Goal: Contribute content: Contribute content

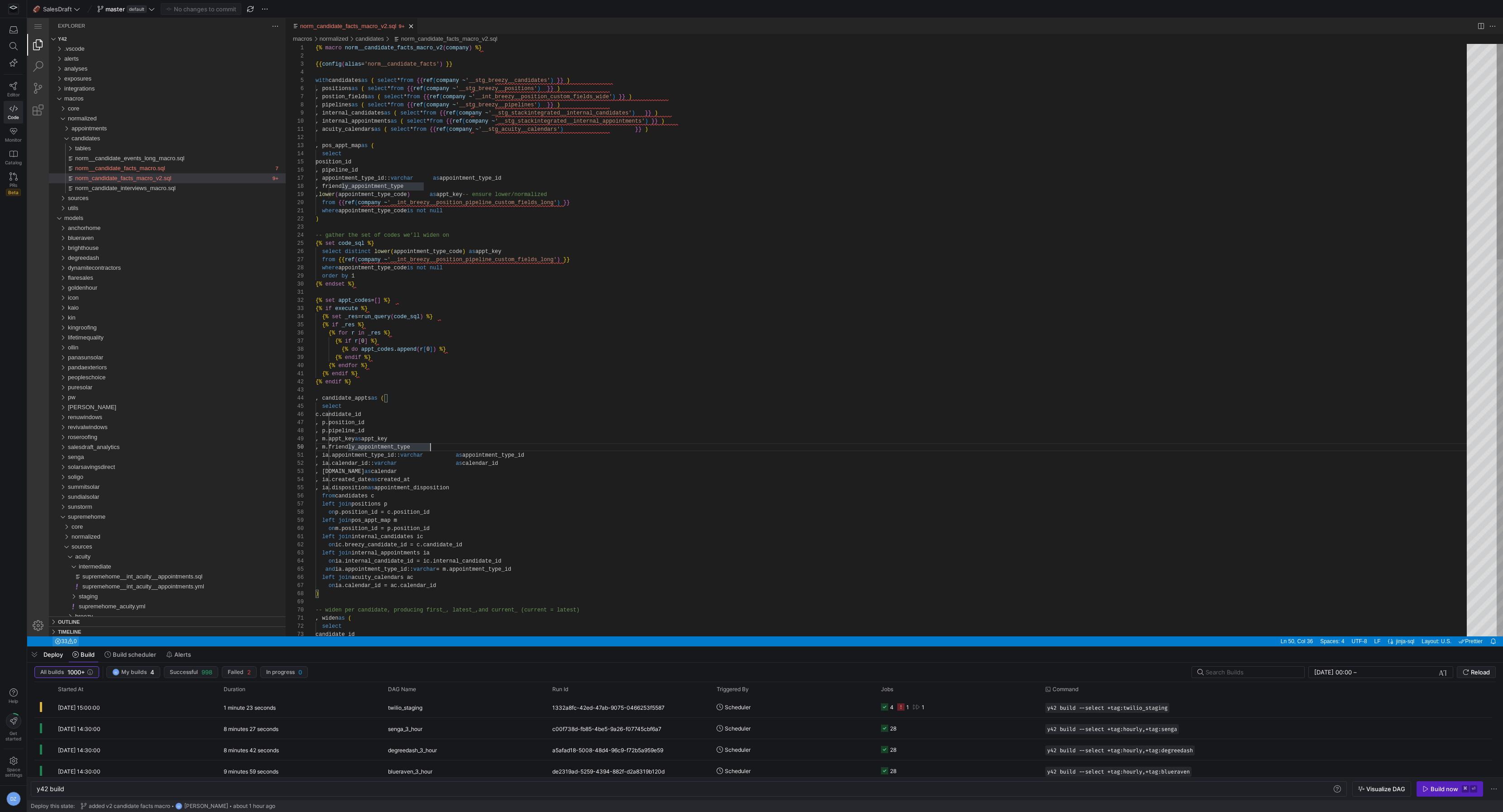
scroll to position [73, 114]
click at [103, 514] on span "supremehome" at bounding box center [87, 516] width 38 height 7
click at [154, 289] on div "goldenhour" at bounding box center [176, 287] width 218 height 10
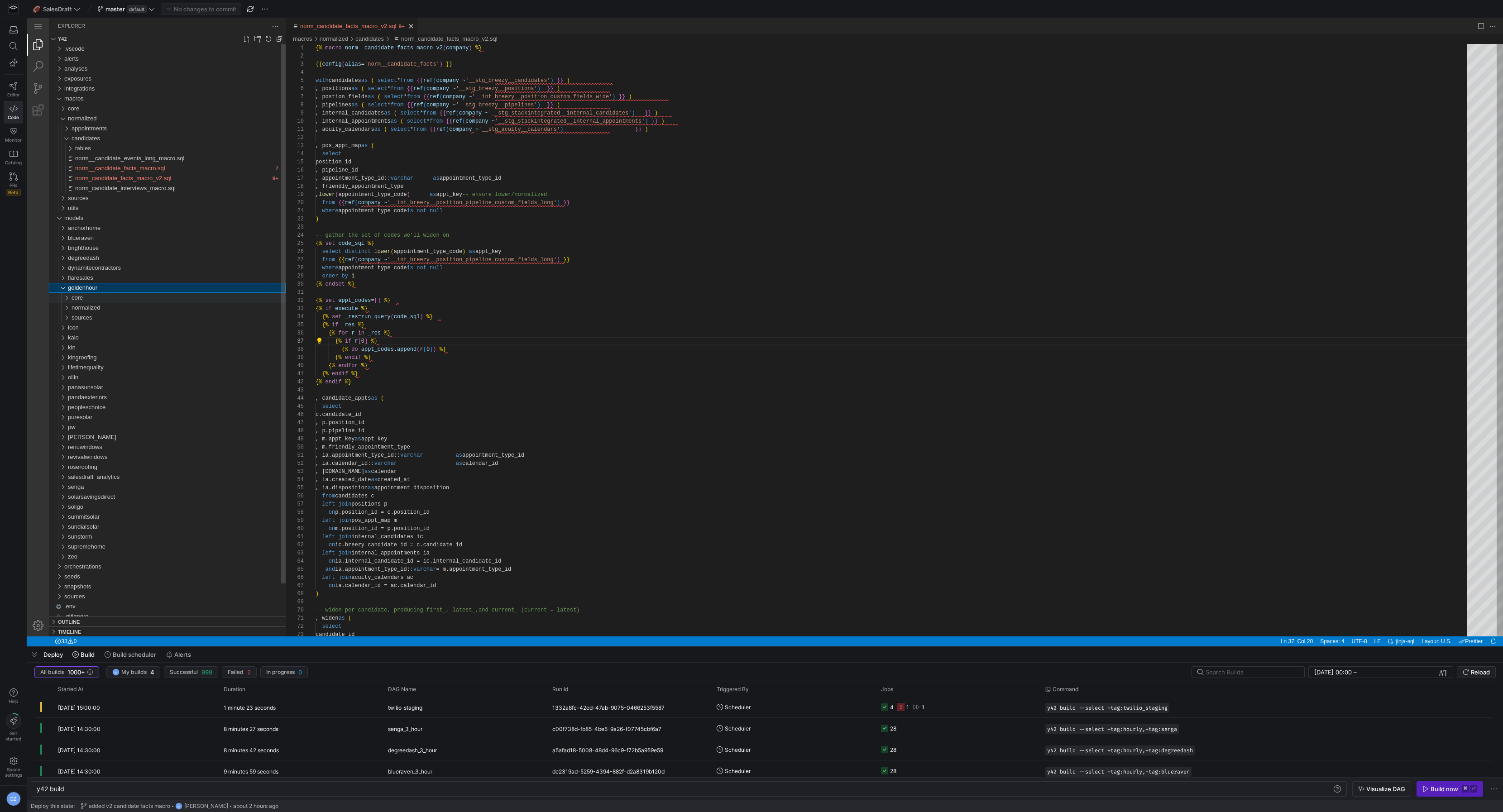
click at [143, 295] on div "core" at bounding box center [179, 298] width 214 height 10
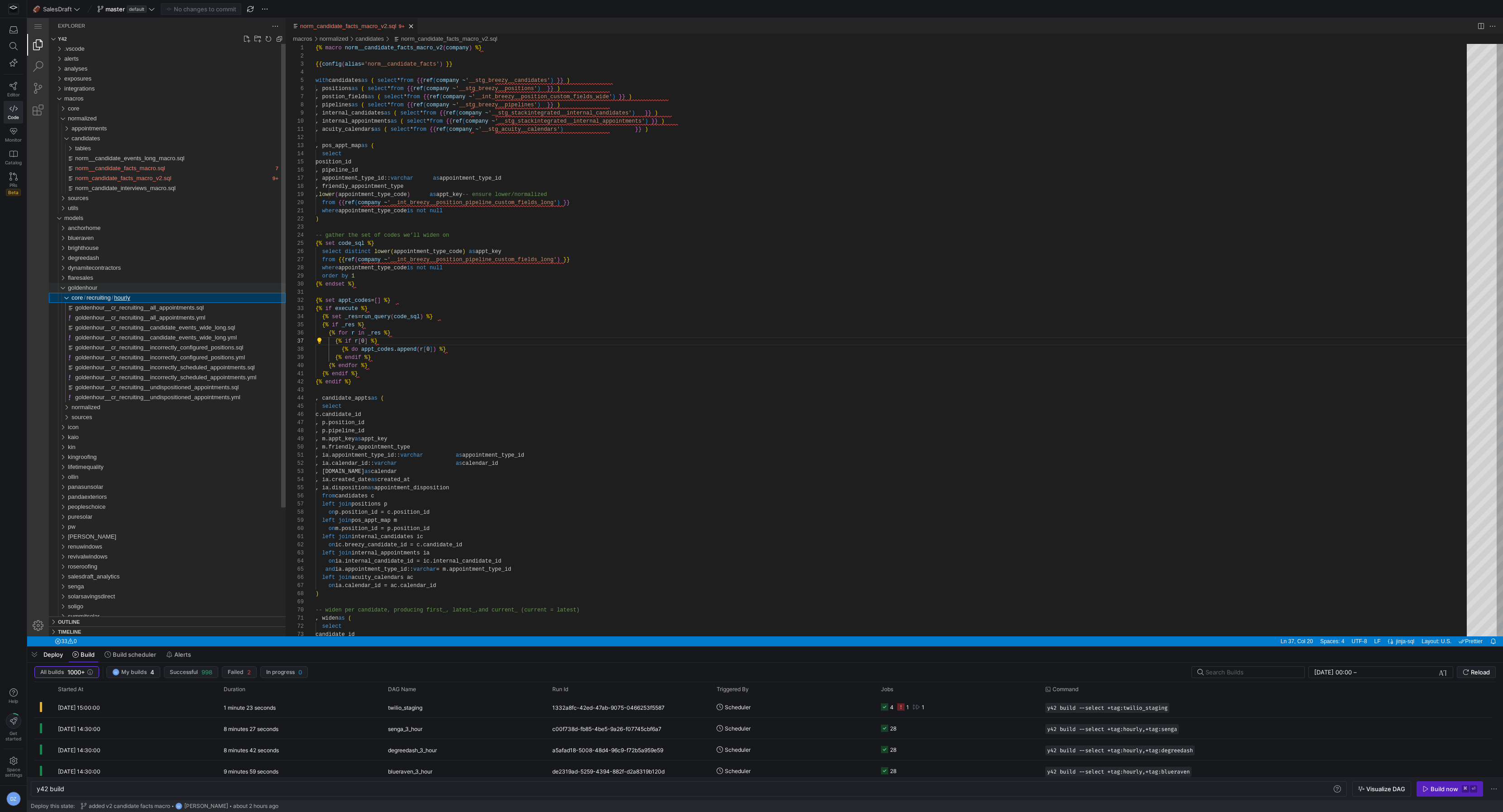
click at [60, 289] on div "goldenhour" at bounding box center [60, 287] width 17 height 10
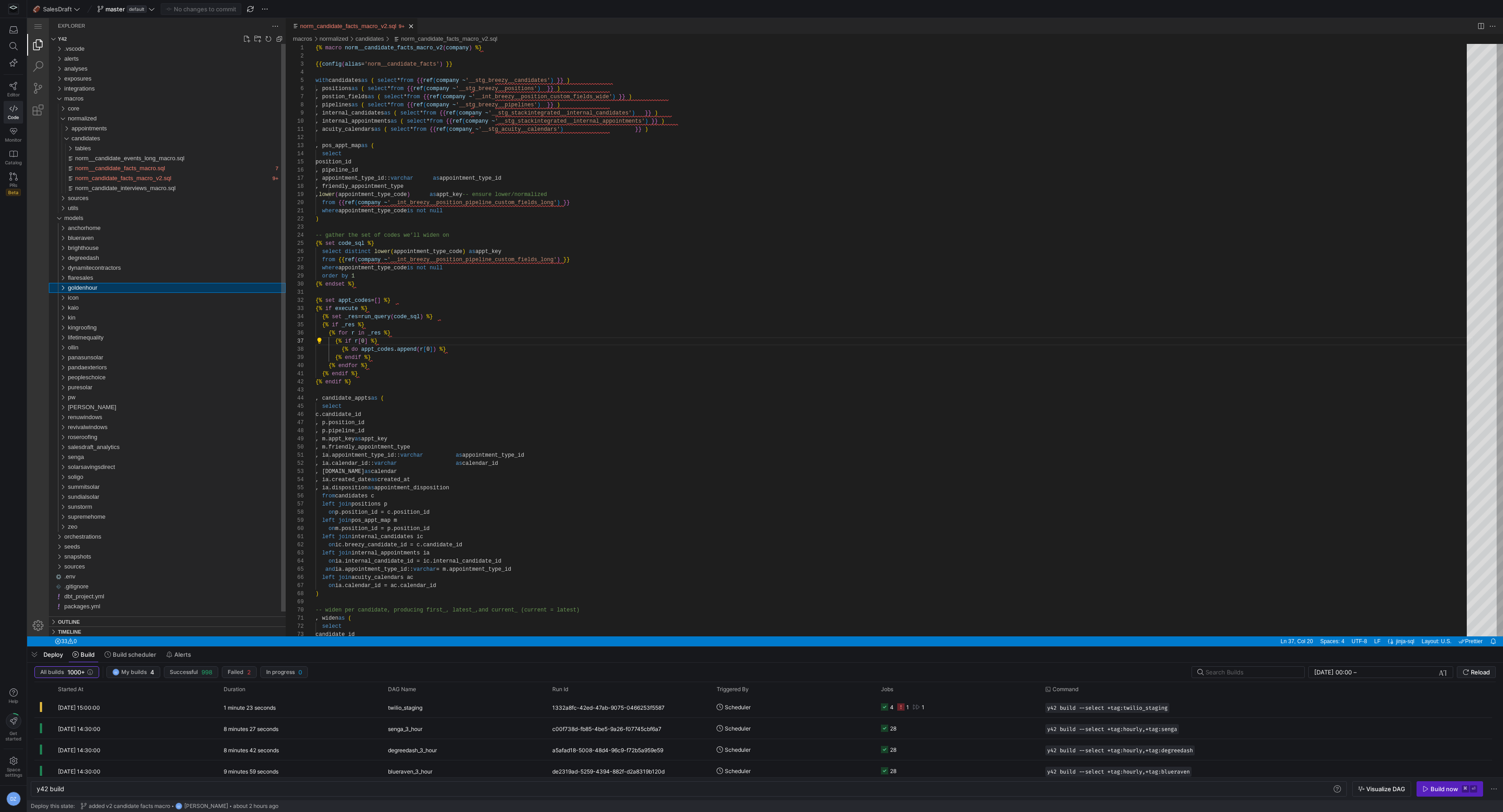
click at [61, 288] on div "goldenhour" at bounding box center [60, 287] width 17 height 10
click at [65, 295] on div "hourly" at bounding box center [63, 298] width 21 height 10
click at [72, 307] on div "normalized" at bounding box center [63, 307] width 21 height 10
click at [104, 328] on span "candidates" at bounding box center [90, 327] width 29 height 7
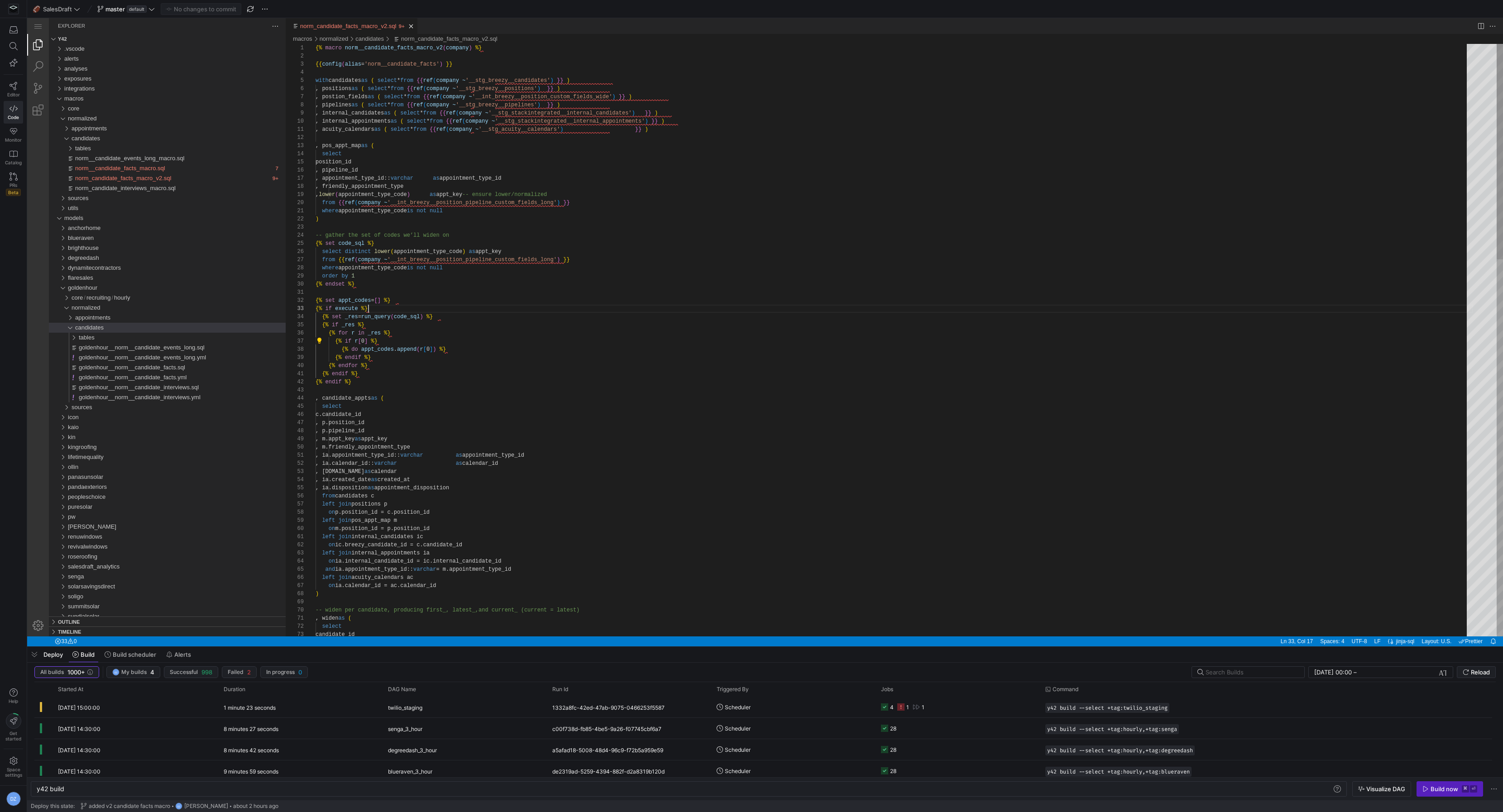
scroll to position [17, 53]
type textarea "where appointment_type_code is not null ) -- gather the set of codes we’ll wide…"
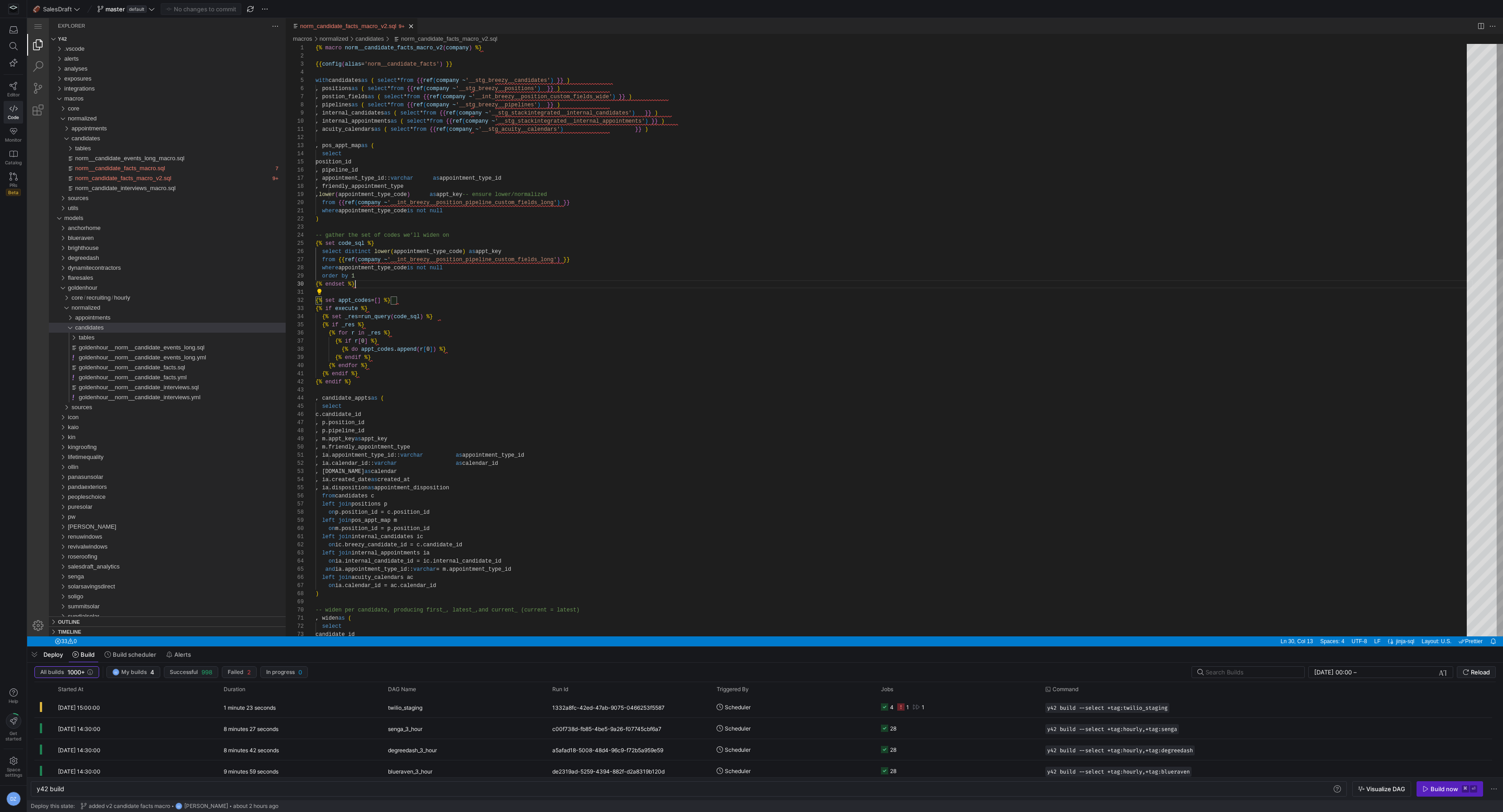
scroll to position [73, 39]
click at [133, 366] on span "goldenhour__norm__candidate_facts.sql" at bounding box center [132, 367] width 106 height 7
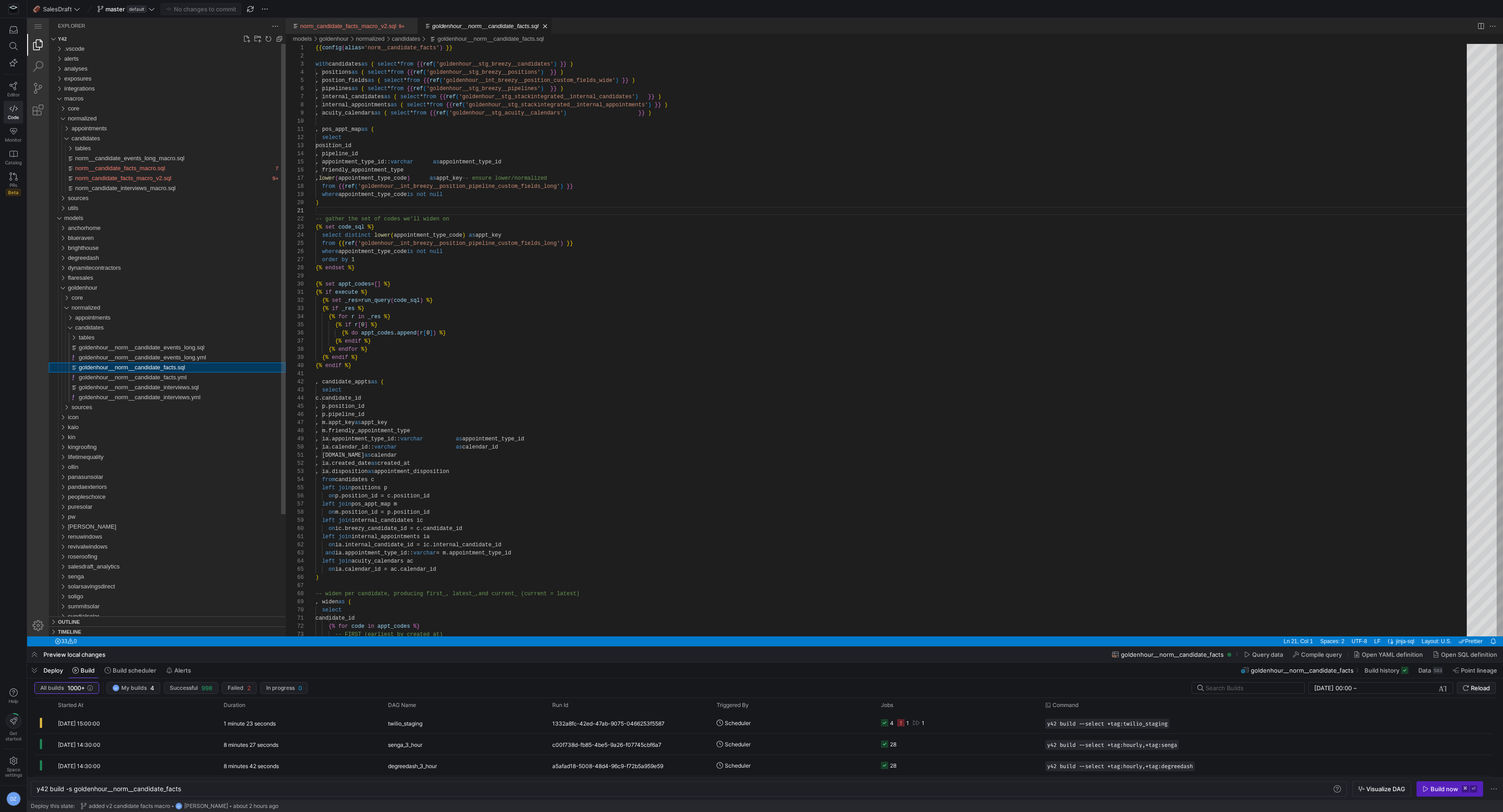
scroll to position [81, 0]
click at [187, 374] on span "goldenhour__norm__candidate_facts.yml" at bounding box center [133, 377] width 108 height 7
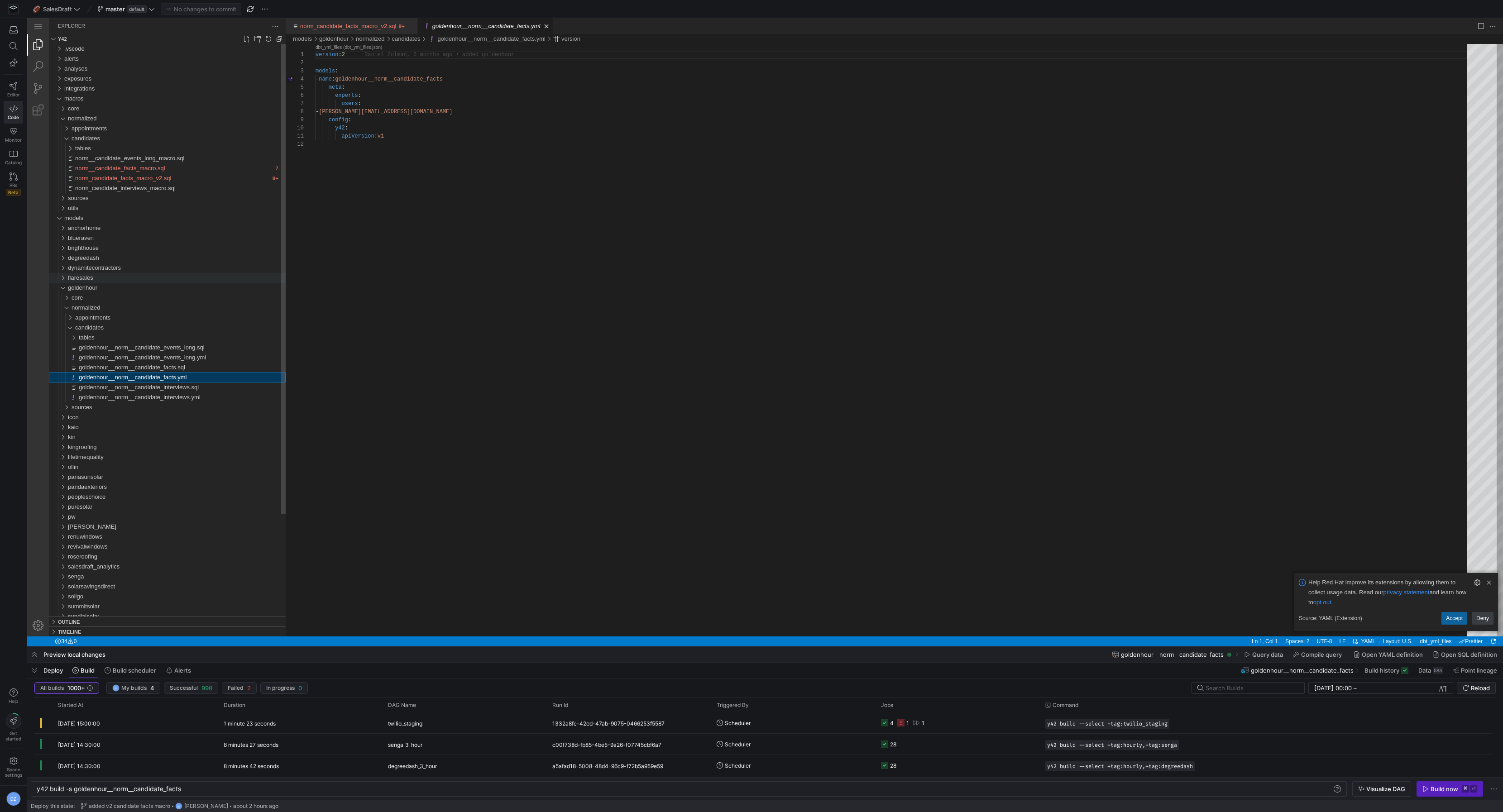
click at [151, 278] on div "flaresales" at bounding box center [176, 277] width 218 height 10
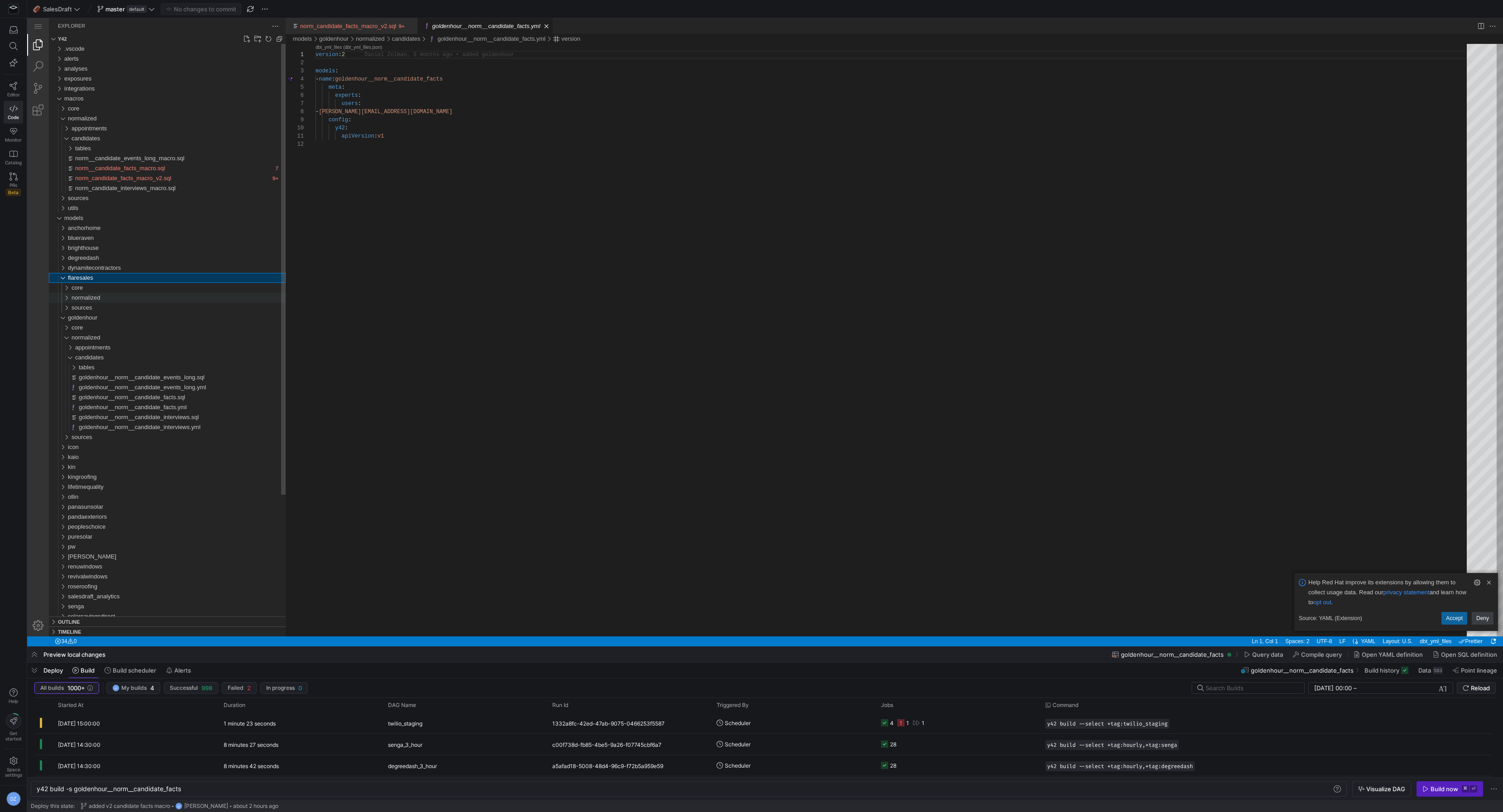
click at [151, 298] on div "normalized" at bounding box center [179, 298] width 214 height 10
click at [147, 312] on div "appointments" at bounding box center [180, 307] width 210 height 10
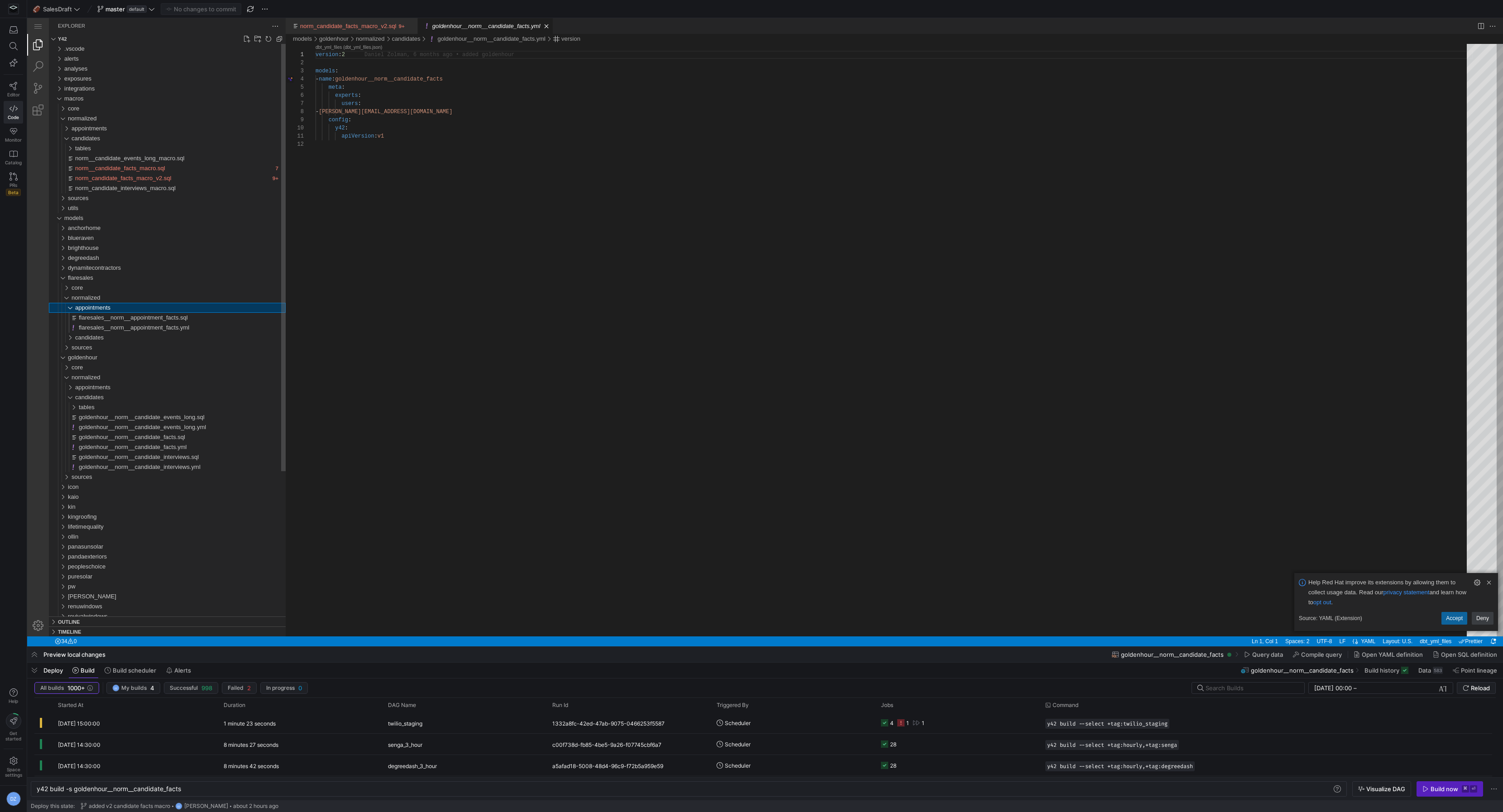
click at [147, 312] on div "appointments" at bounding box center [180, 307] width 210 height 10
click at [142, 319] on div "candidates" at bounding box center [180, 317] width 210 height 10
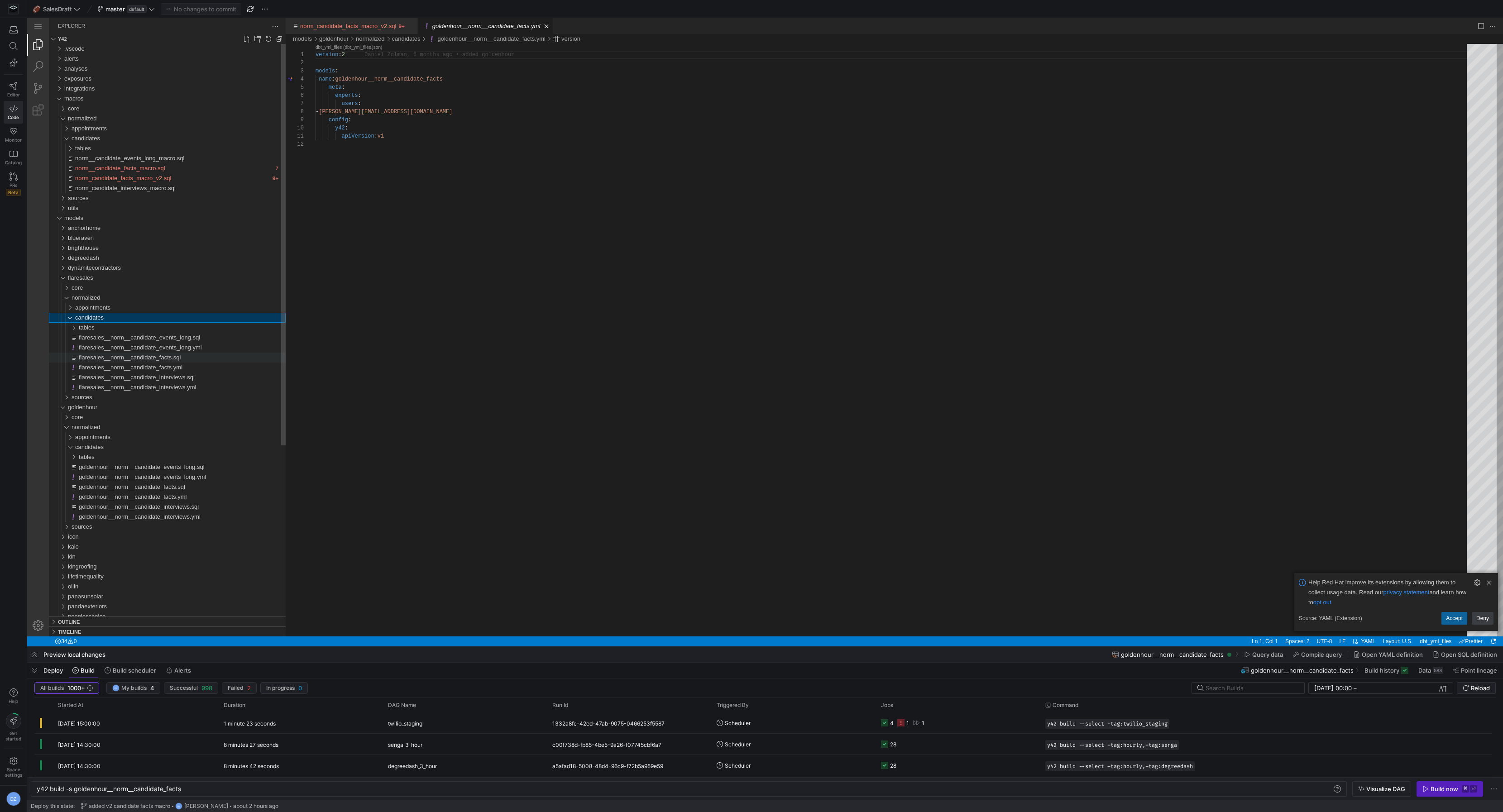
click at [154, 353] on div "flaresales__norm__candidate_facts.sql" at bounding box center [182, 357] width 207 height 10
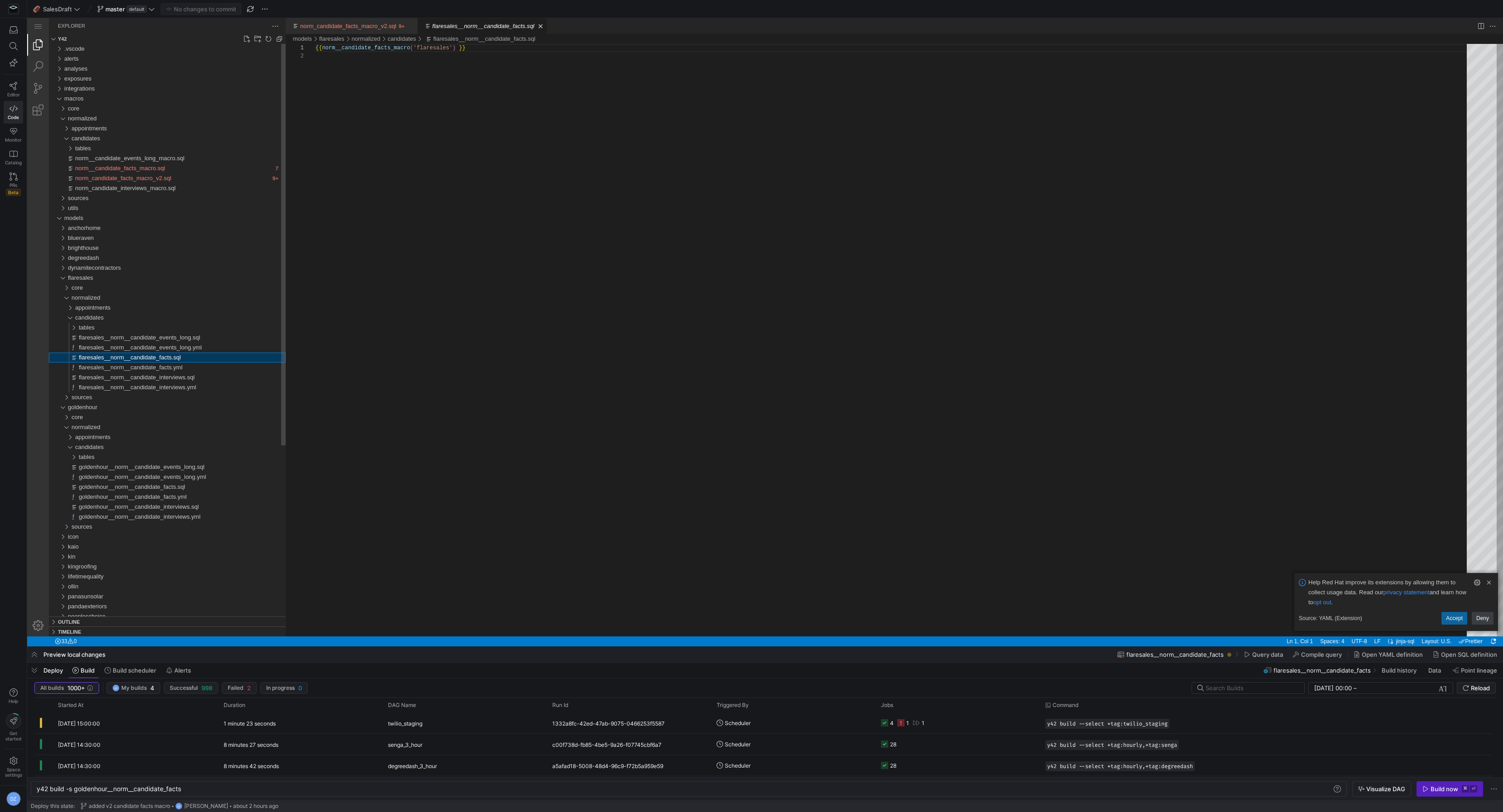
scroll to position [8, 0]
click at [435, 189] on div "{{ norm__candidate_facts_macro ( 'flaresales' ) }}" at bounding box center [894, 343] width 1157 height 600
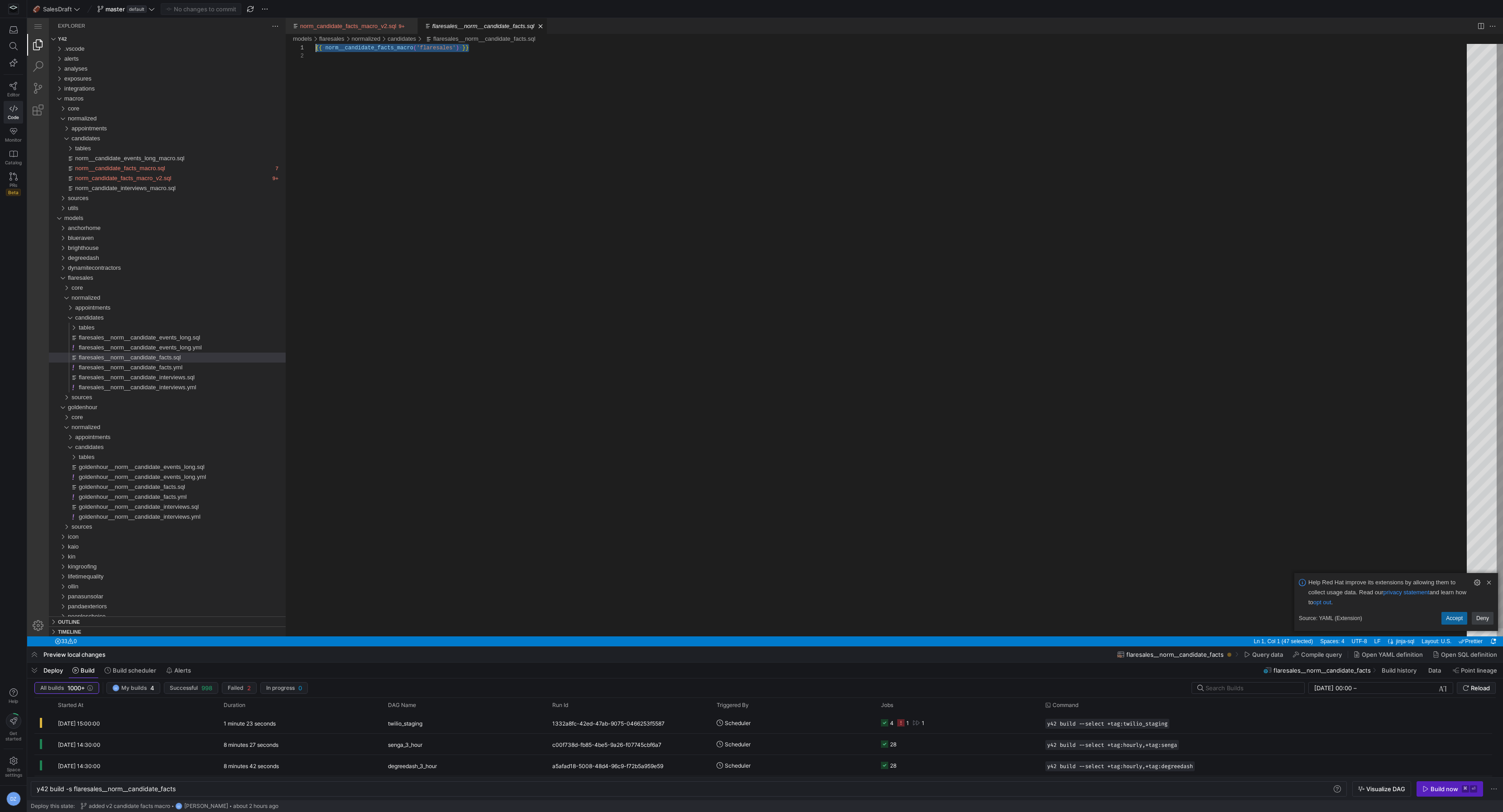
drag, startPoint x: 496, startPoint y: 51, endPoint x: 278, endPoint y: 47, distance: 218.0
click at [115, 489] on span "goldenhour__norm__candidate_facts.sql" at bounding box center [132, 487] width 106 height 7
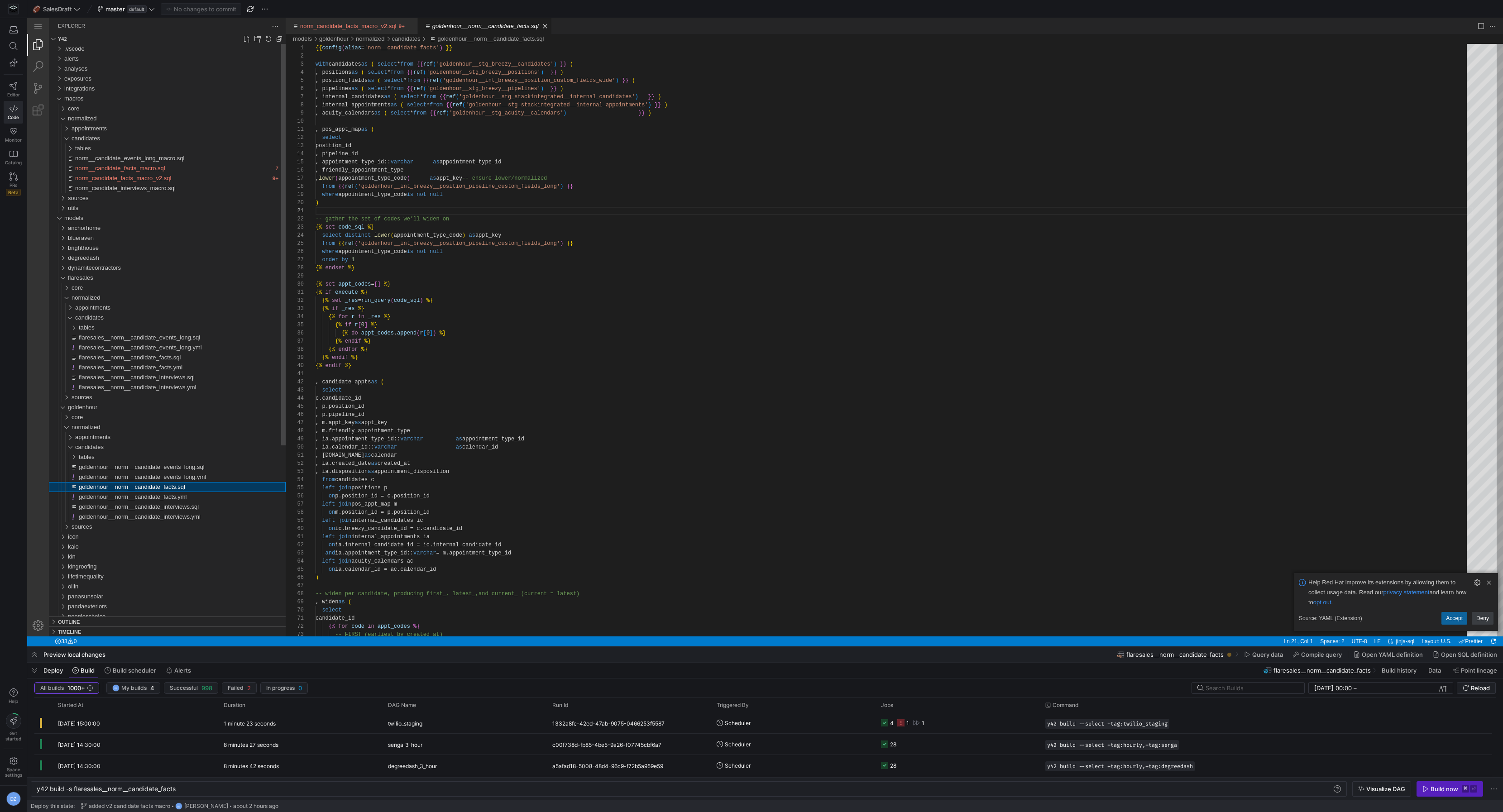
type textarea "y42 build -s goldenhour__norm__candidate_facts"
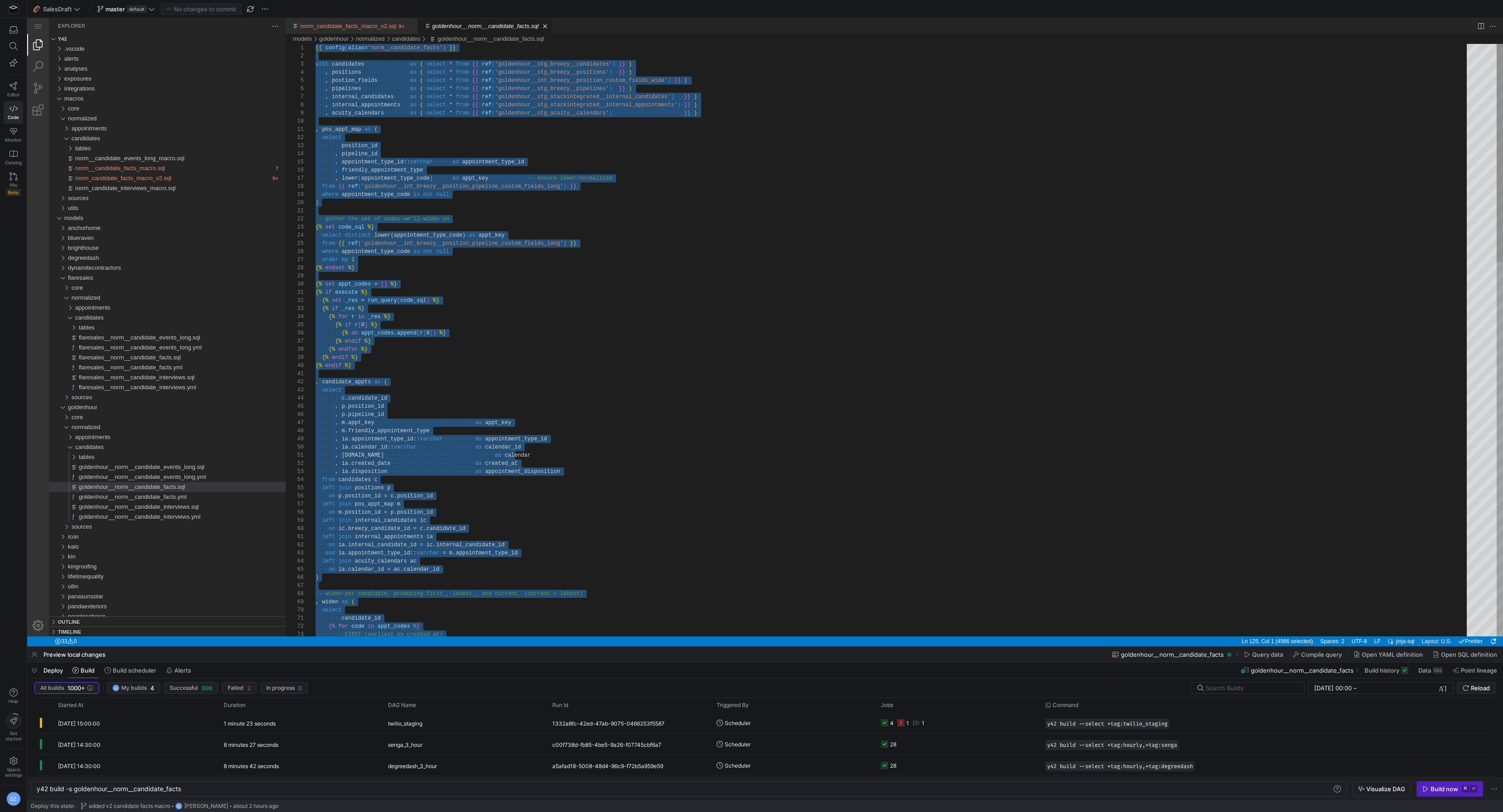
paste textarea "norm__candidate_facts_macro('flaresales') }}"
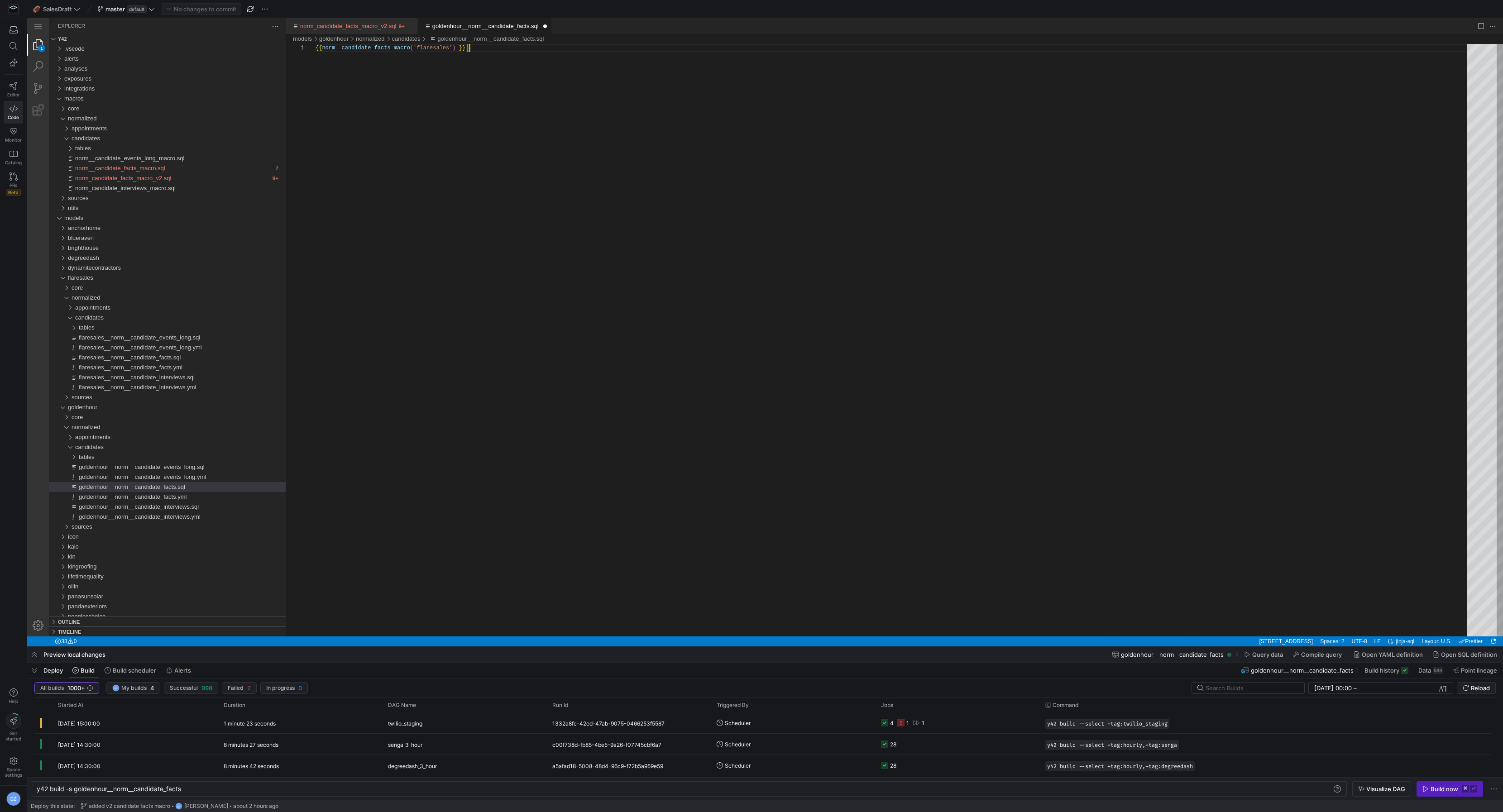
scroll to position [0, 153]
click at [414, 50] on div "{{ norm__candidate_facts_macro ( 'flaresales' ) }}" at bounding box center [894, 340] width 1157 height 592
click at [444, 45] on div "{{ norm__candidate_facts_macro_v2 ( 'flaresales' ) }}" at bounding box center [894, 340] width 1157 height 592
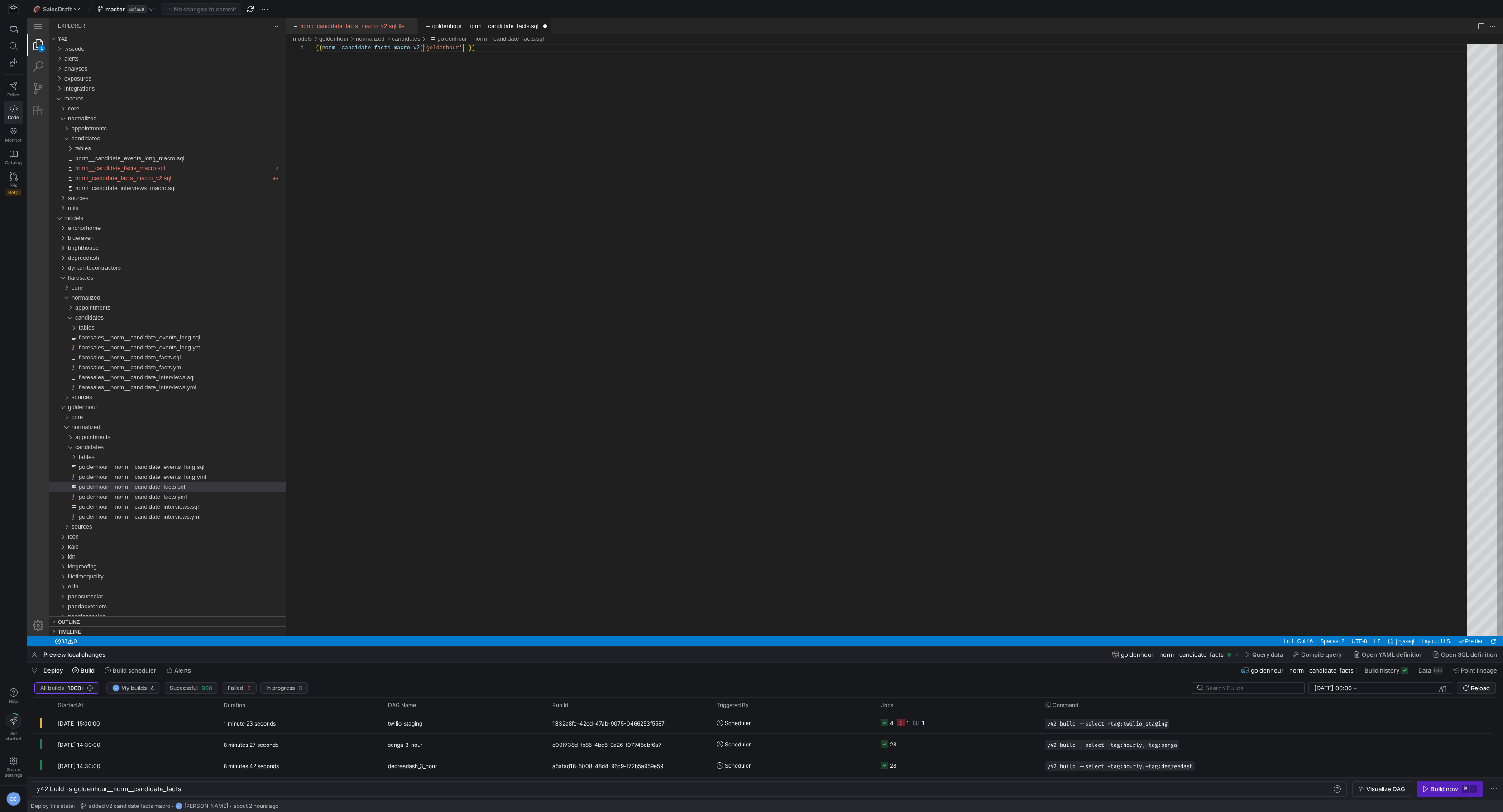
scroll to position [0, 147]
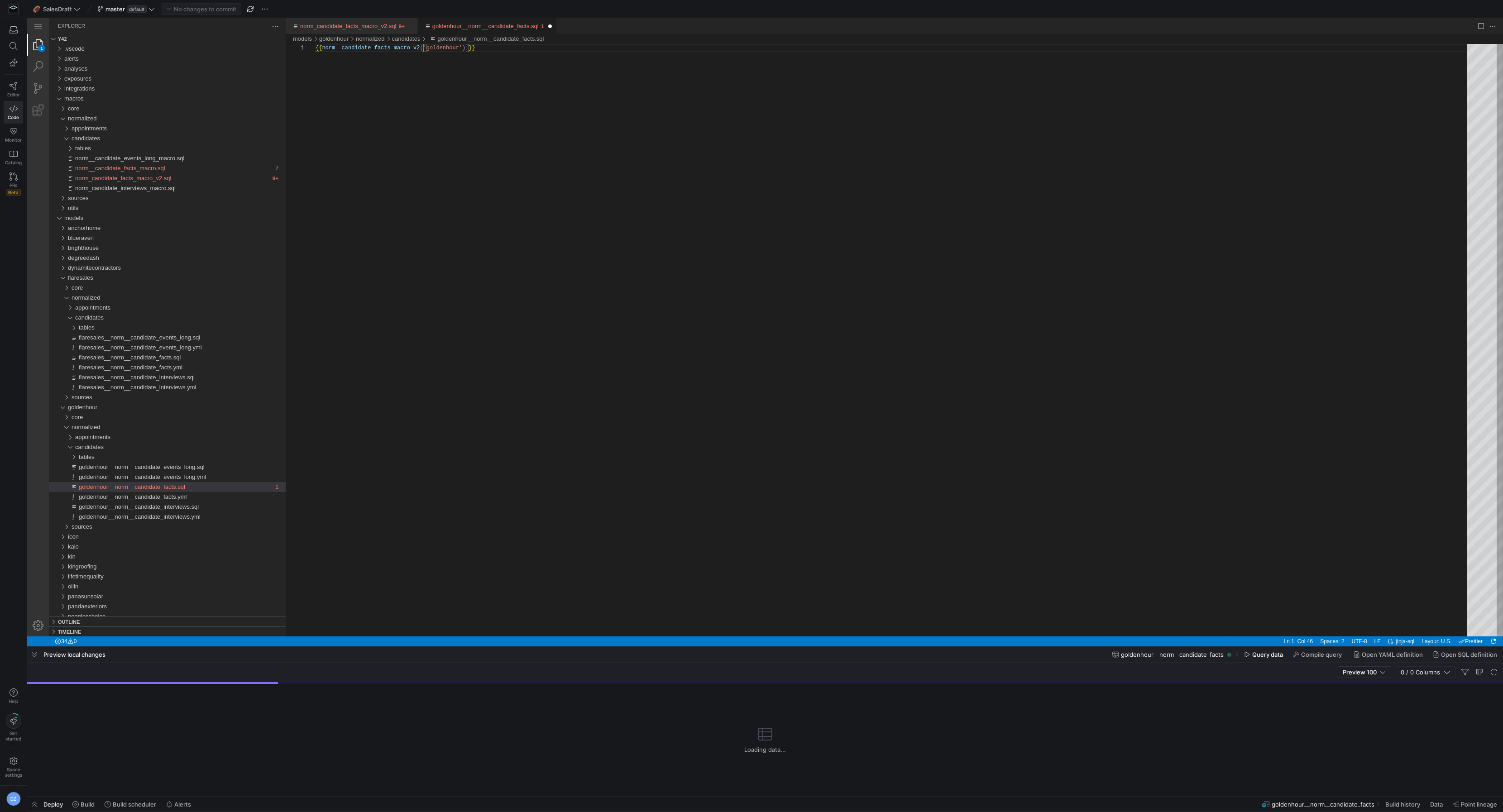
click at [585, 121] on div "{{ norm__candidate_facts_macro_v2 ( 'goldenhour' ) }}" at bounding box center [894, 340] width 1157 height 592
drag, startPoint x: 649, startPoint y: 665, endPoint x: 632, endPoint y: 487, distance: 178.8
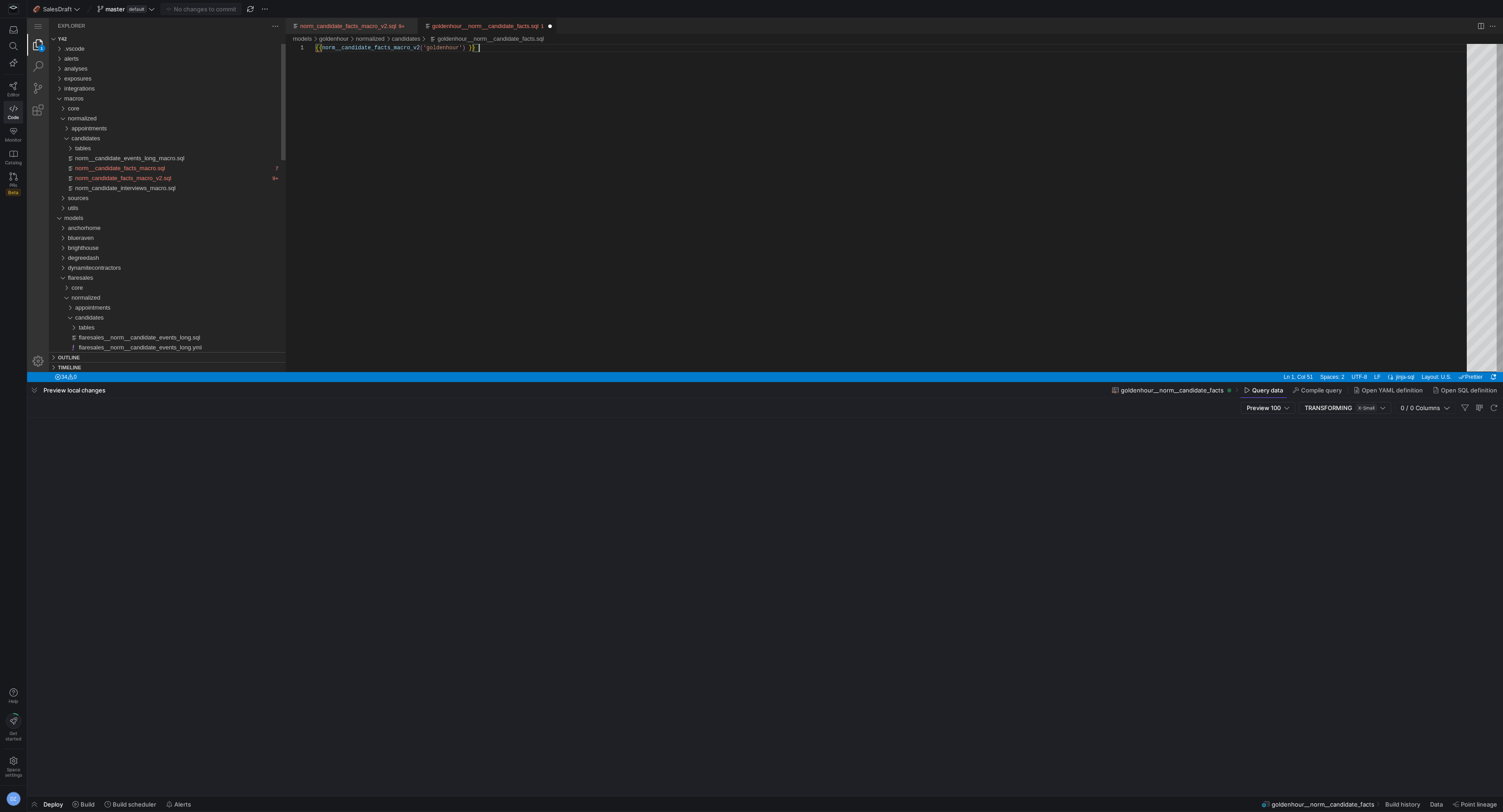
click at [625, 383] on div at bounding box center [765, 382] width 1475 height 4
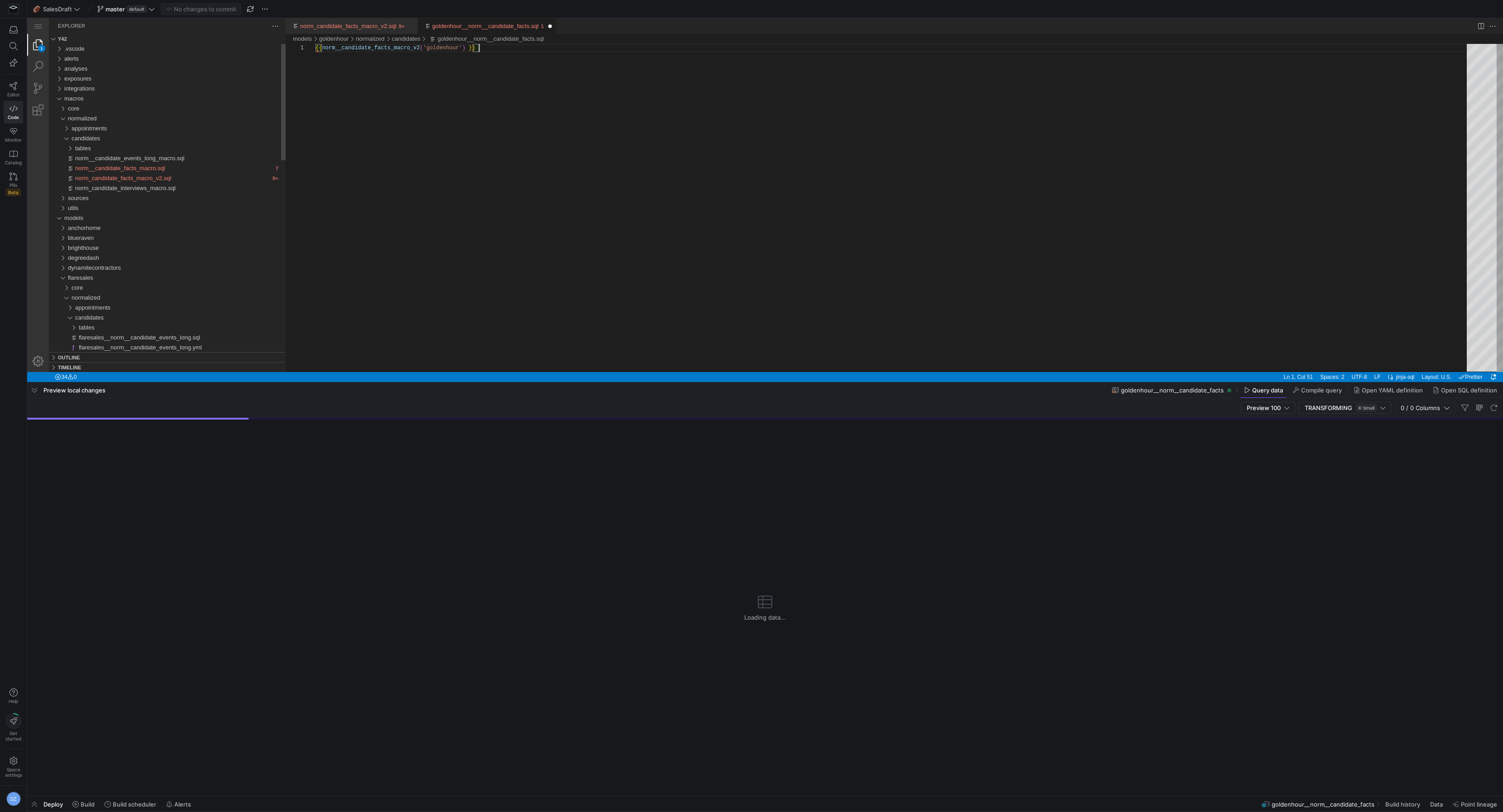
type textarea "{{ norm__candidate_facts_macro_v2('goldenhour') }}"
click at [652, 279] on div at bounding box center [765, 191] width 1475 height 382
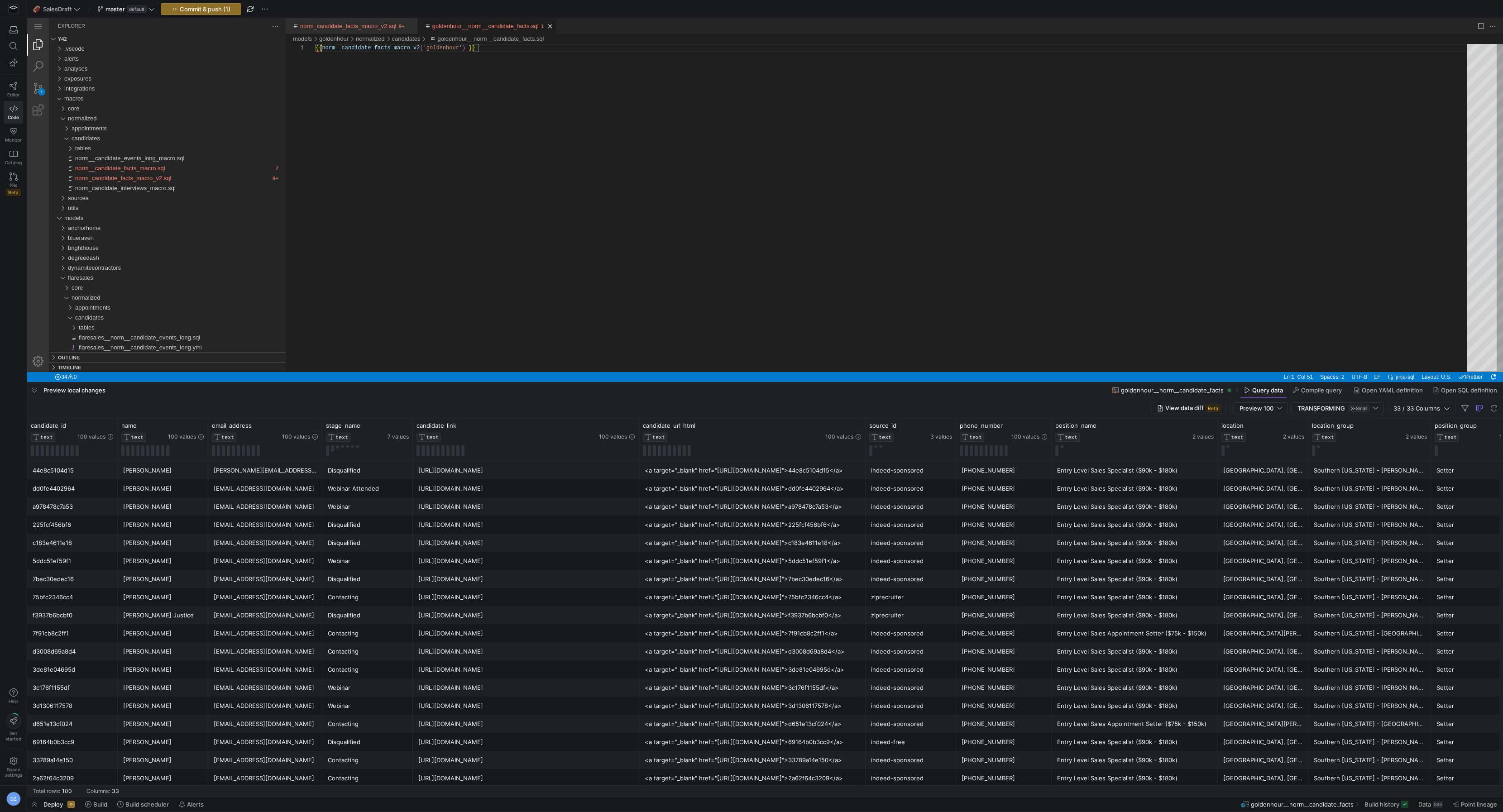
click at [629, 177] on div at bounding box center [765, 191] width 1475 height 382
click at [182, 7] on span "Commit & push (1)" at bounding box center [205, 9] width 50 height 8
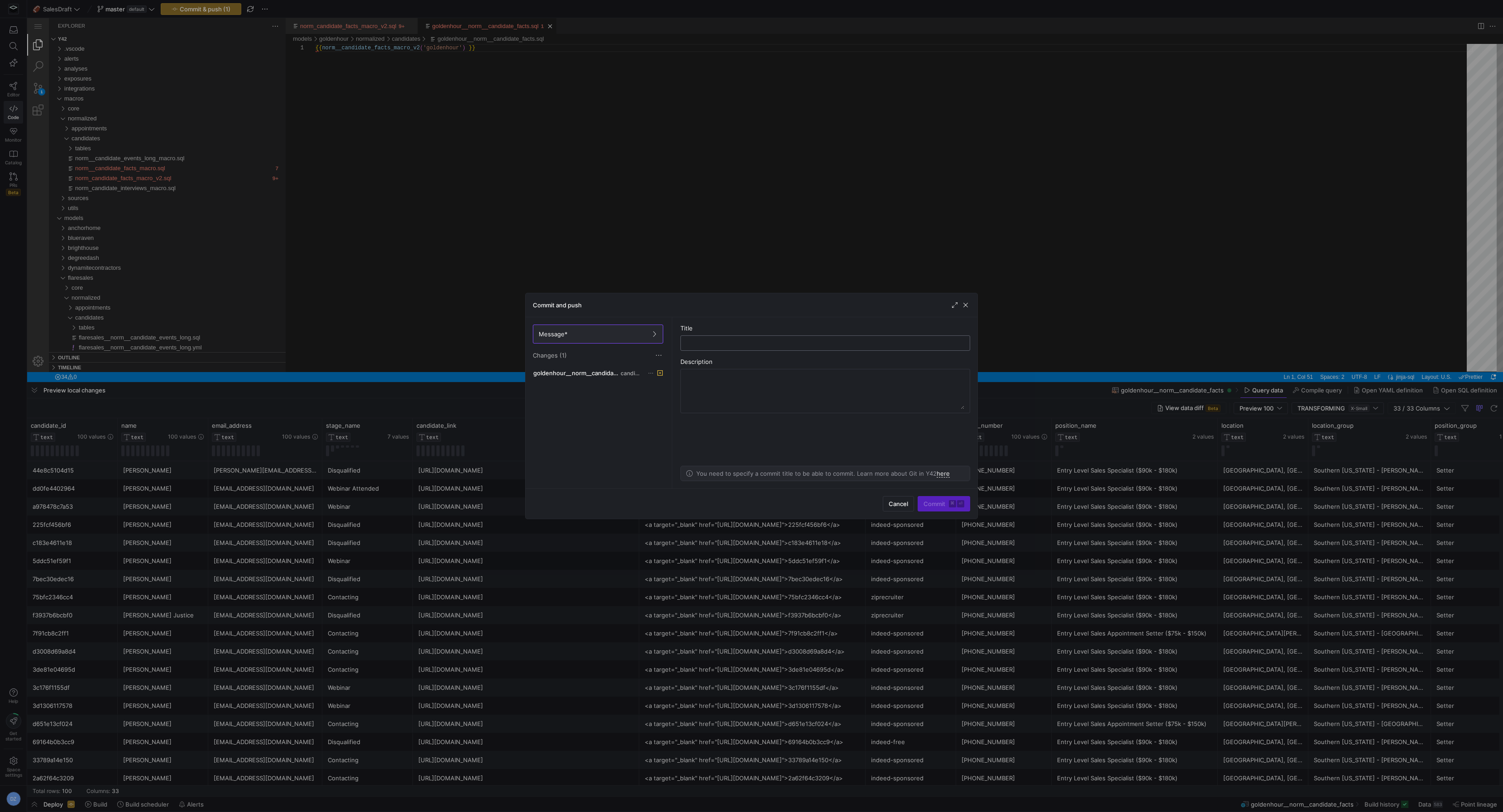
click at [725, 342] on input "text" at bounding box center [825, 343] width 274 height 8
type input "updated macro v2"
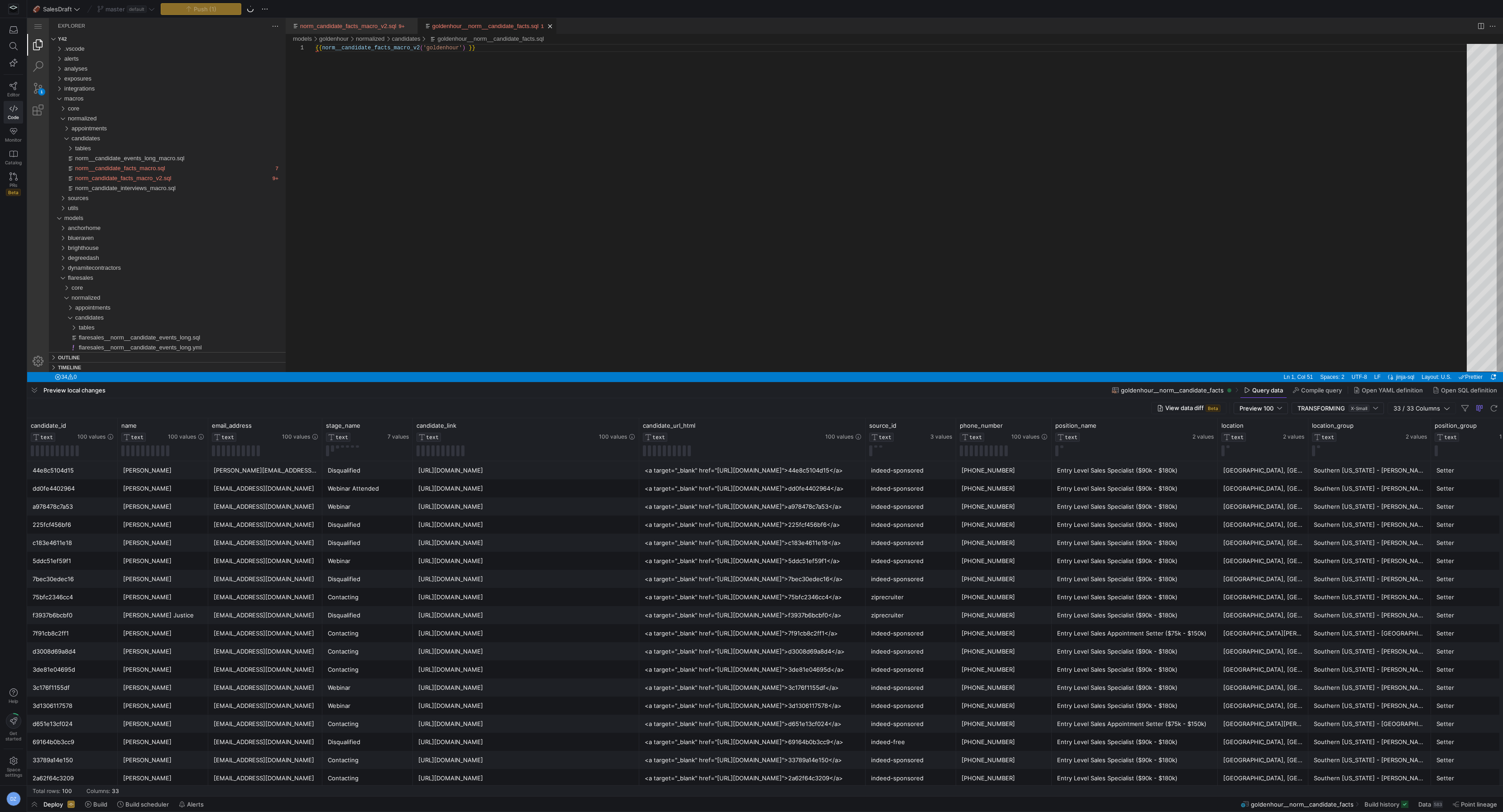
click at [749, 253] on div at bounding box center [765, 191] width 1475 height 382
click at [106, 139] on div at bounding box center [765, 191] width 1475 height 382
click at [67, 140] on div at bounding box center [765, 191] width 1475 height 382
click at [441, 163] on div at bounding box center [765, 191] width 1475 height 382
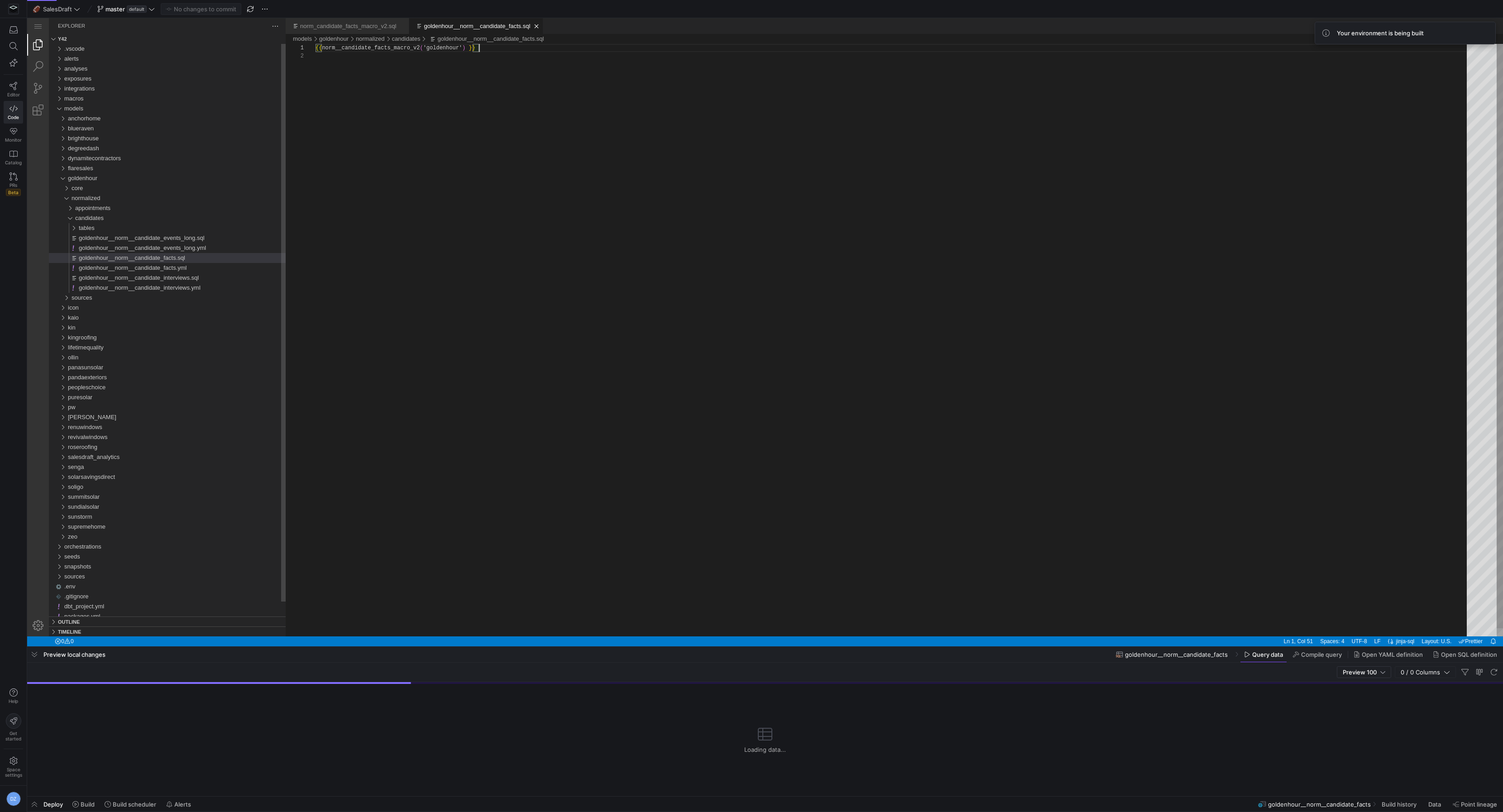
scroll to position [0, 163]
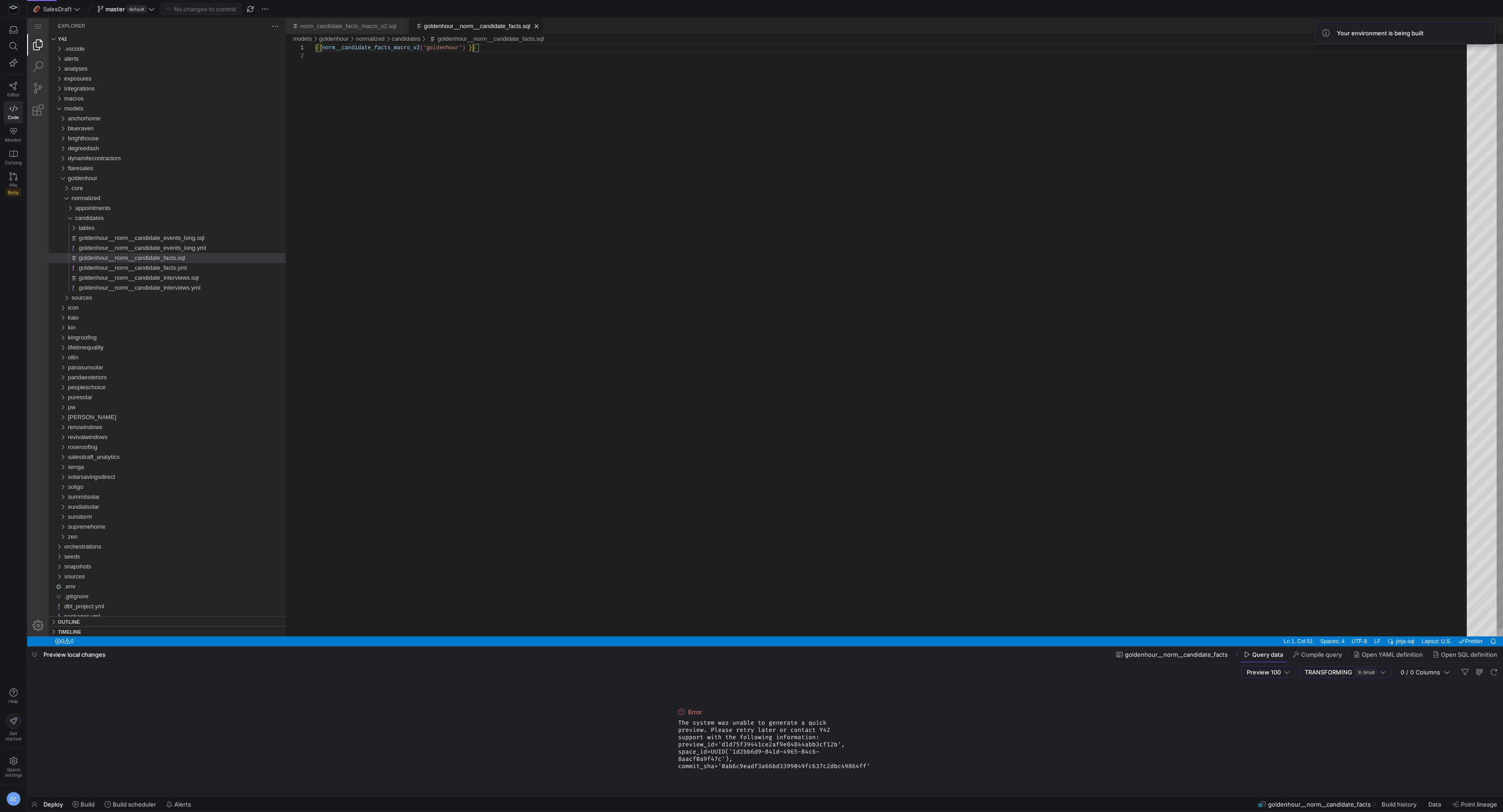
click at [525, 340] on div "{{ norm__candidate_facts_macro_v2 ( 'goldenhour' ) }}" at bounding box center [894, 343] width 1157 height 600
click at [551, 322] on div "{{ norm__candidate_facts_macro_v2 ( 'goldenhour' ) }}" at bounding box center [894, 343] width 1157 height 600
click at [96, 97] on div "macros" at bounding box center [175, 98] width 221 height 10
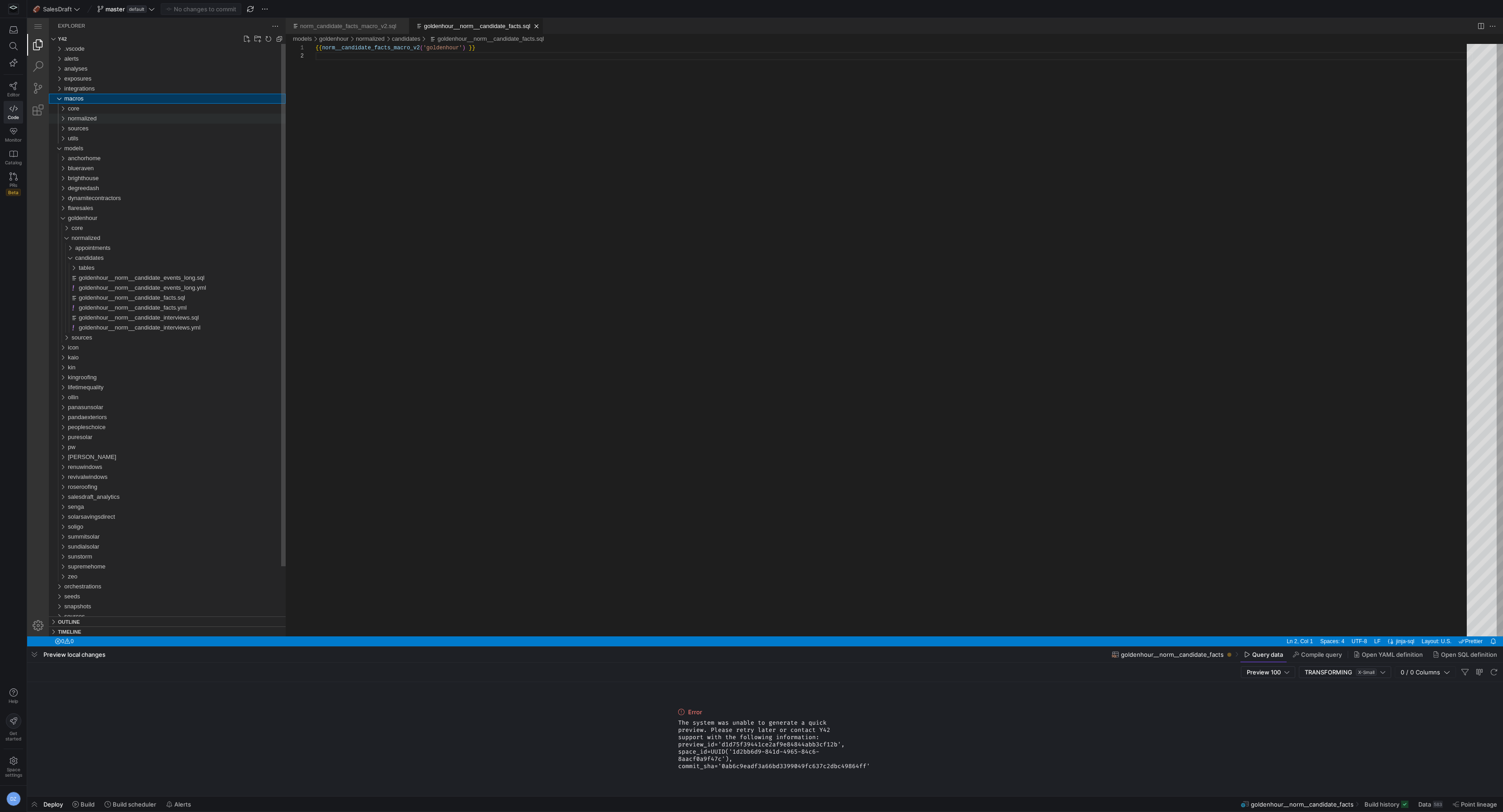
click at [95, 121] on span "normalized" at bounding box center [82, 118] width 29 height 7
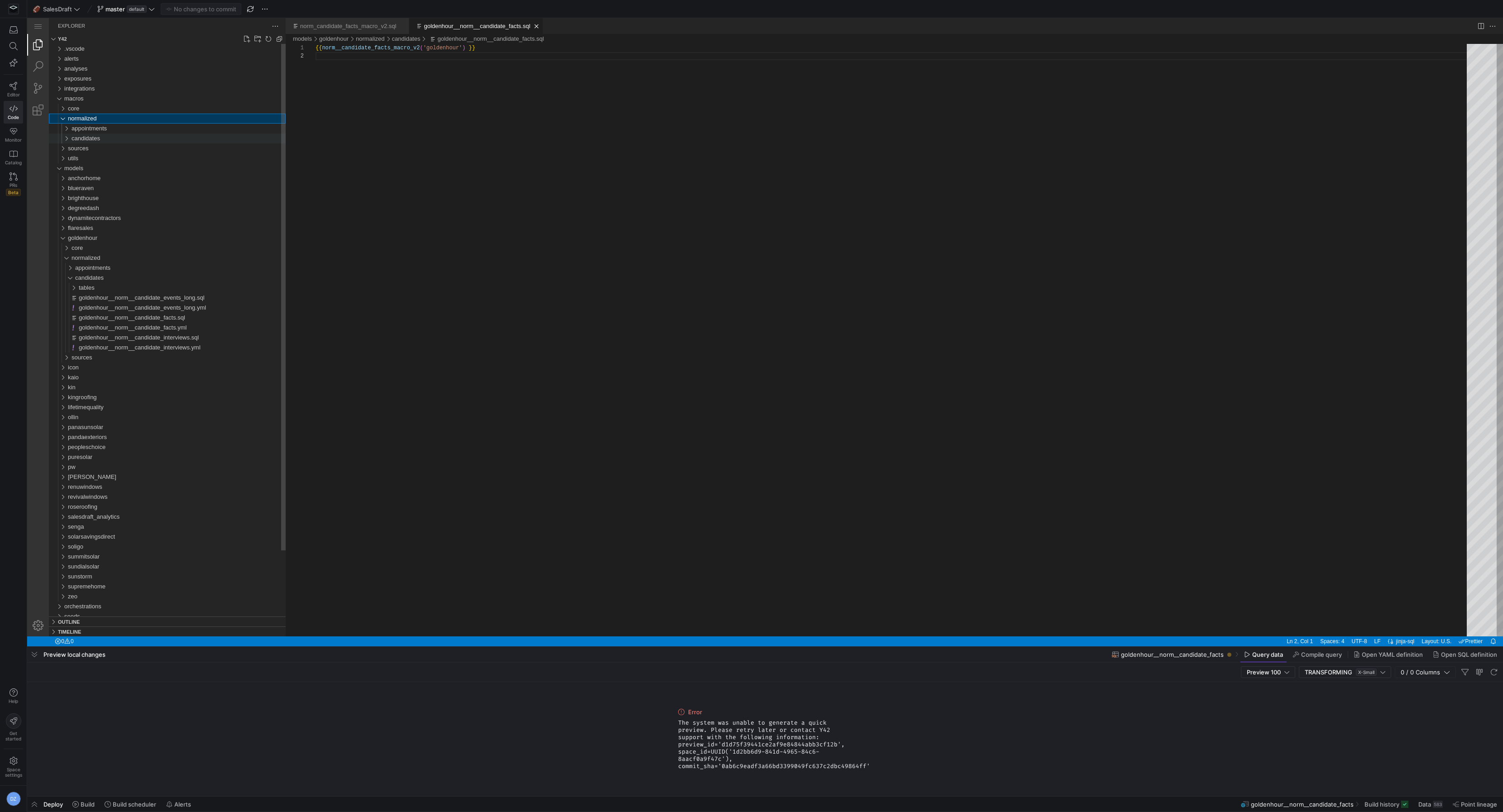
click at [94, 140] on span "candidates" at bounding box center [86, 138] width 29 height 7
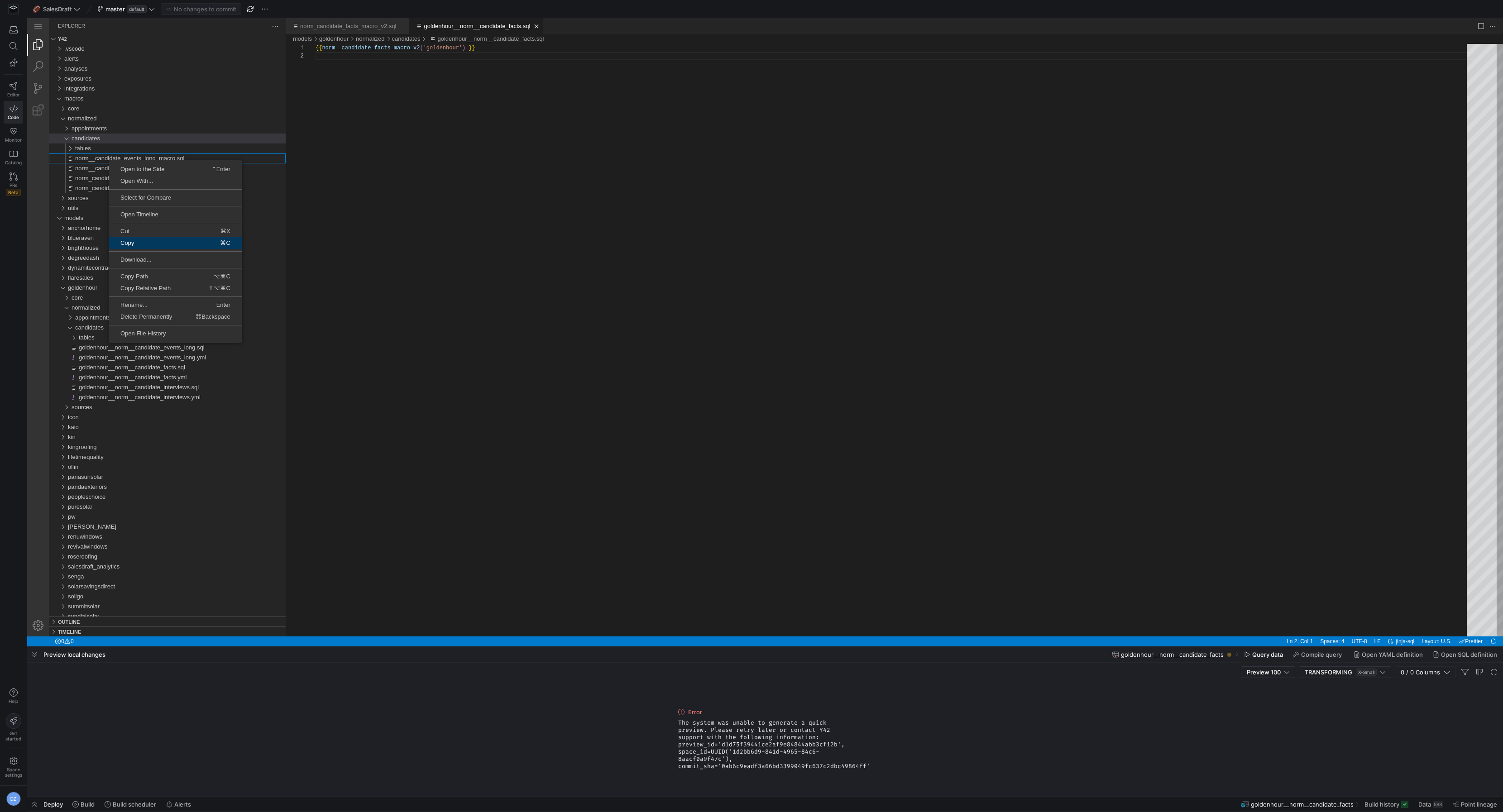
click at [176, 244] on span "⌘C" at bounding box center [204, 243] width 75 height 6
click at [170, 217] on span "Paste" at bounding box center [163, 217] width 60 height 6
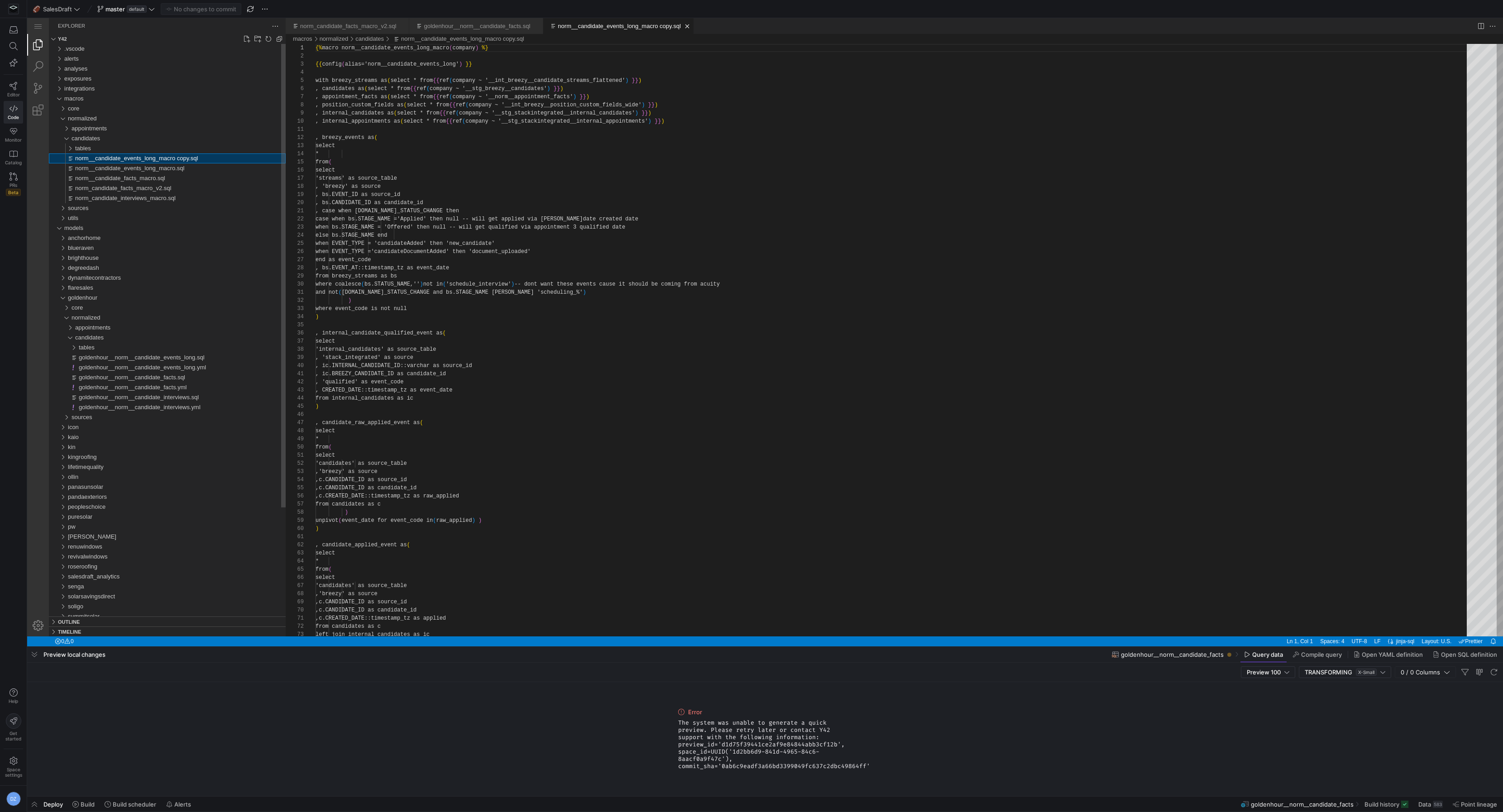
scroll to position [65, 0]
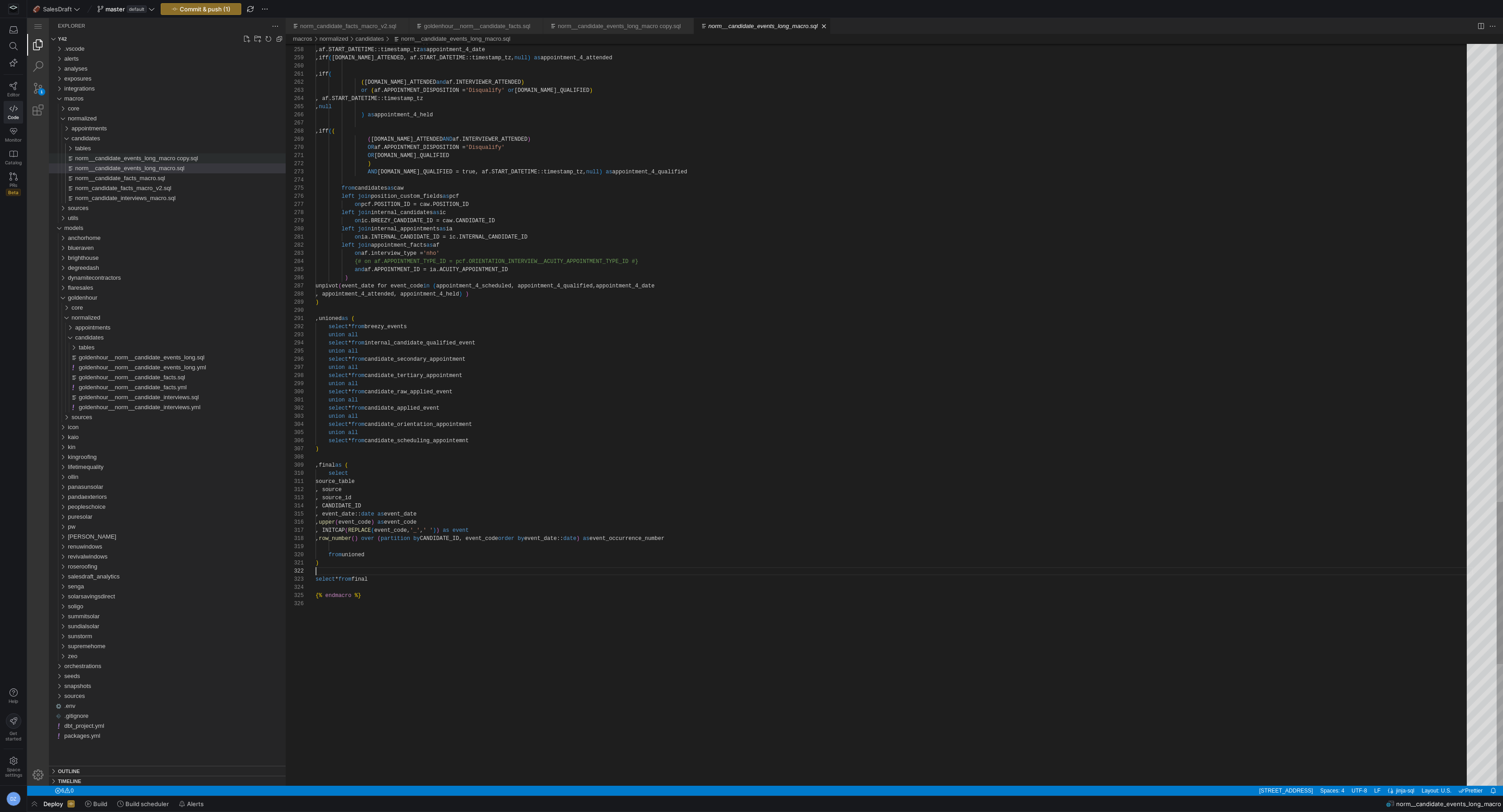
scroll to position [8, 0]
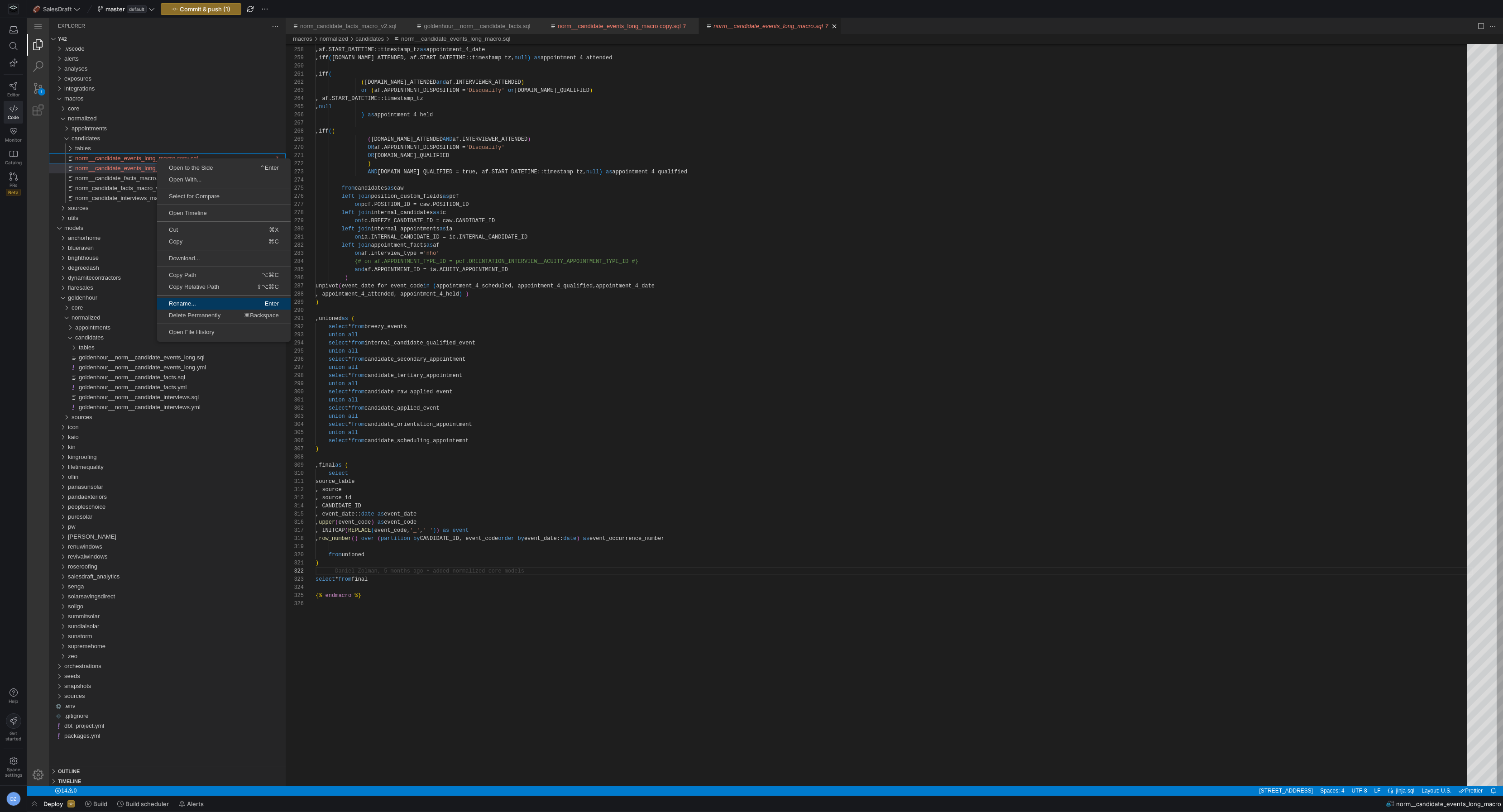
click at [185, 304] on span "Rename..." at bounding box center [189, 304] width 66 height 6
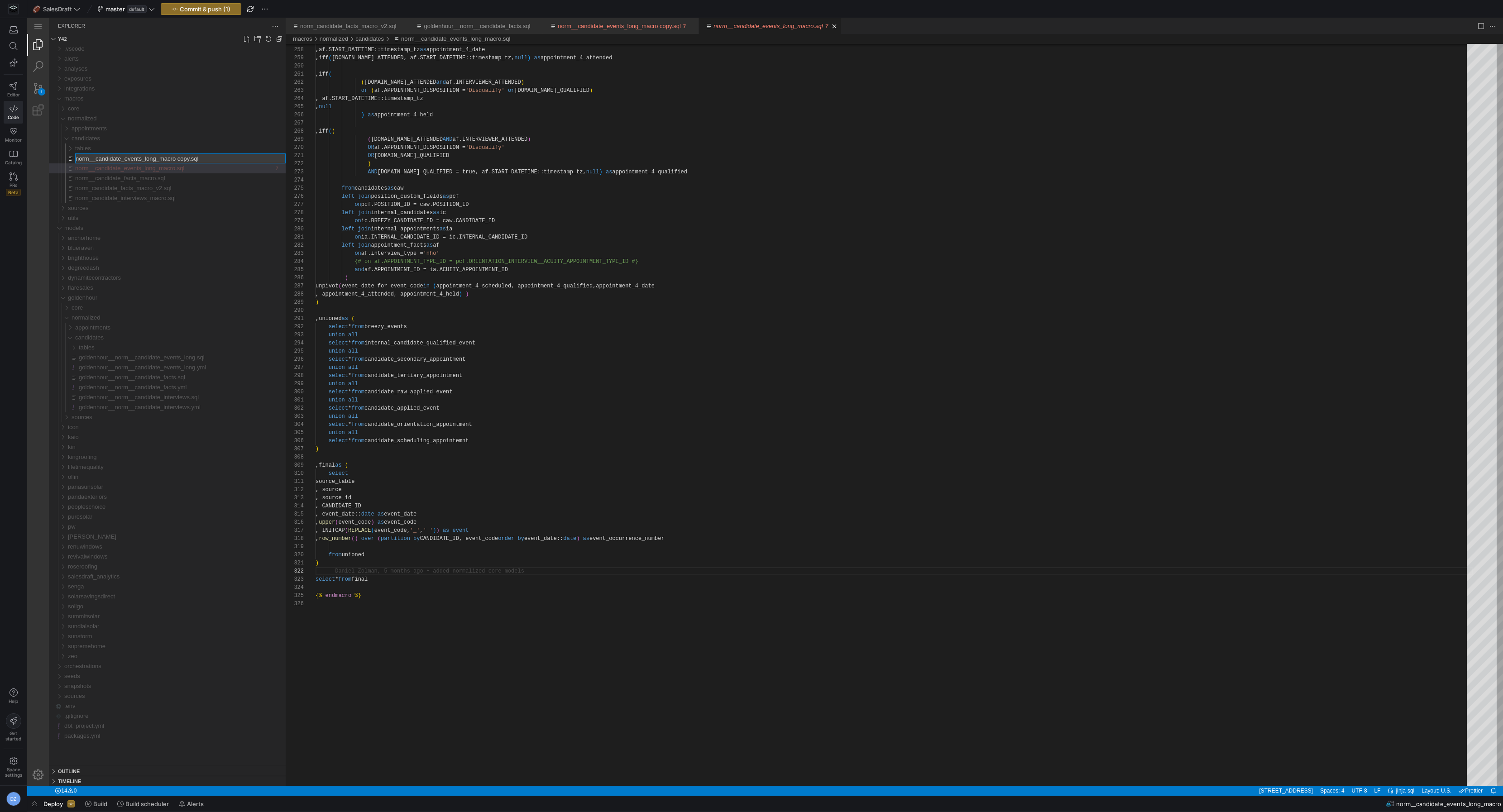
click at [186, 156] on input "norm__candidate_events_long_macro copy.sql" at bounding box center [180, 158] width 209 height 9
type input "norm__candidate_events_long_macro_v2.sql"
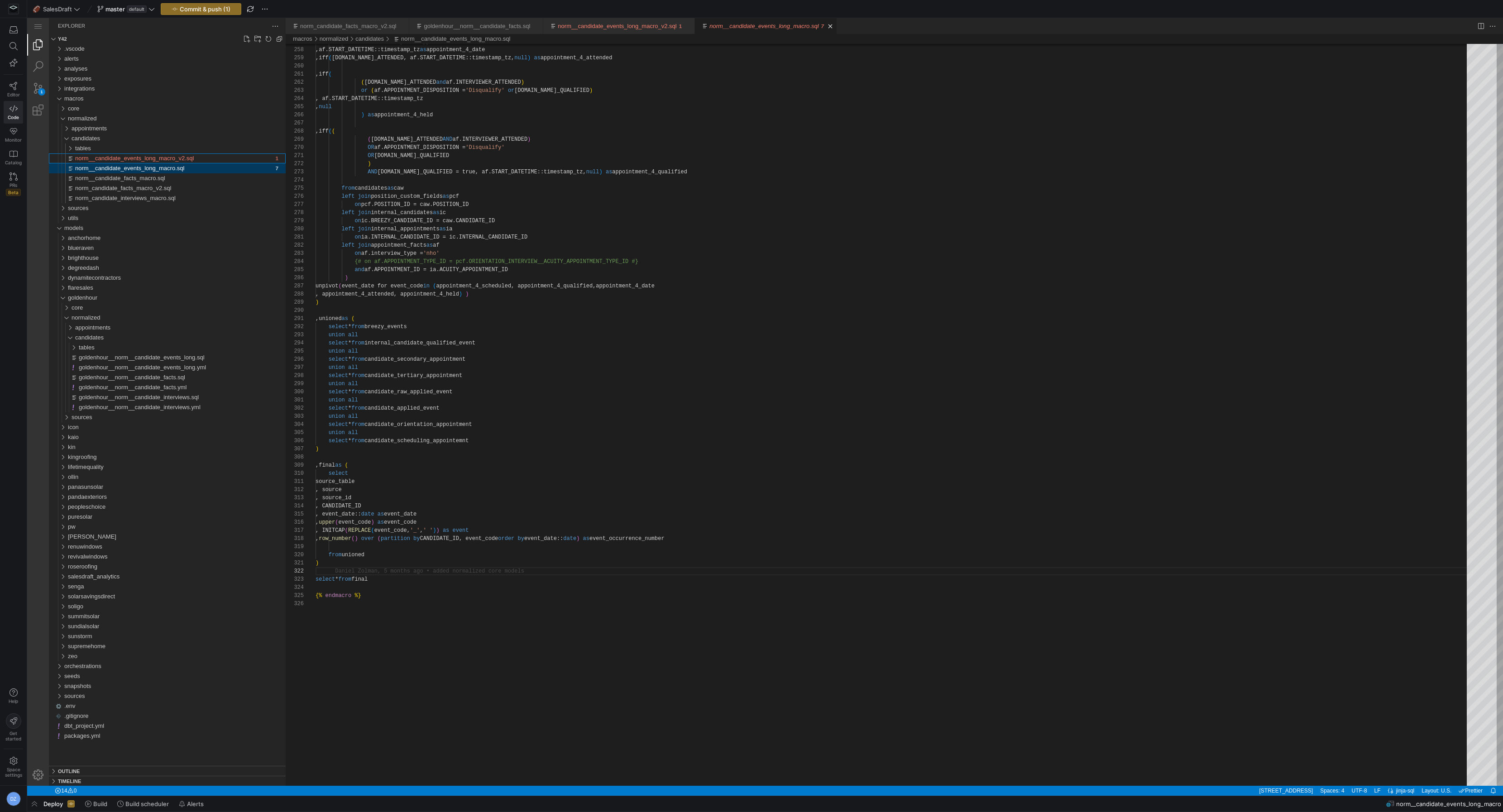
click at [215, 156] on div "norm__candidate_events_long_macro_v2.sql" at bounding box center [174, 158] width 198 height 10
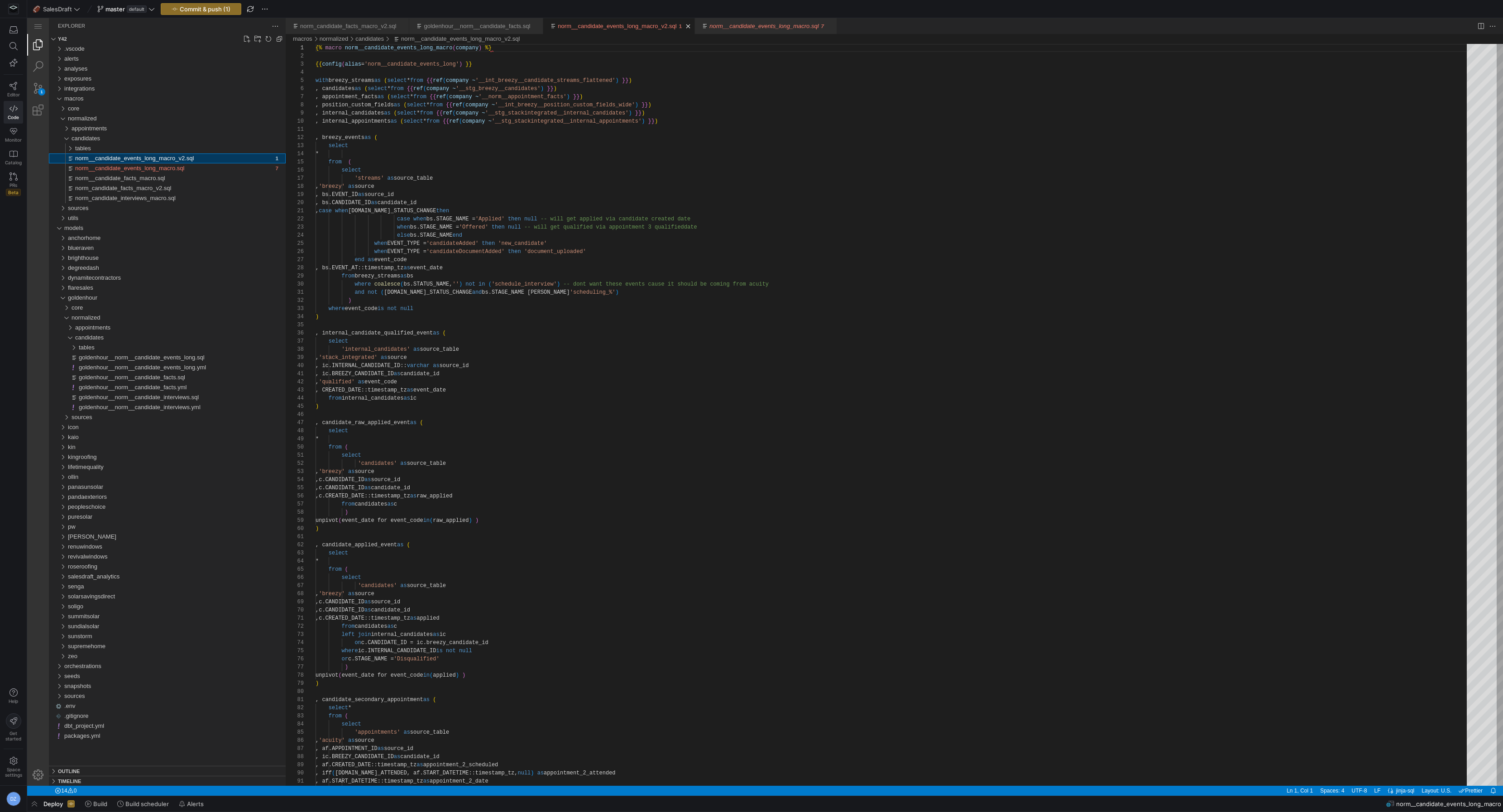
scroll to position [65, 0]
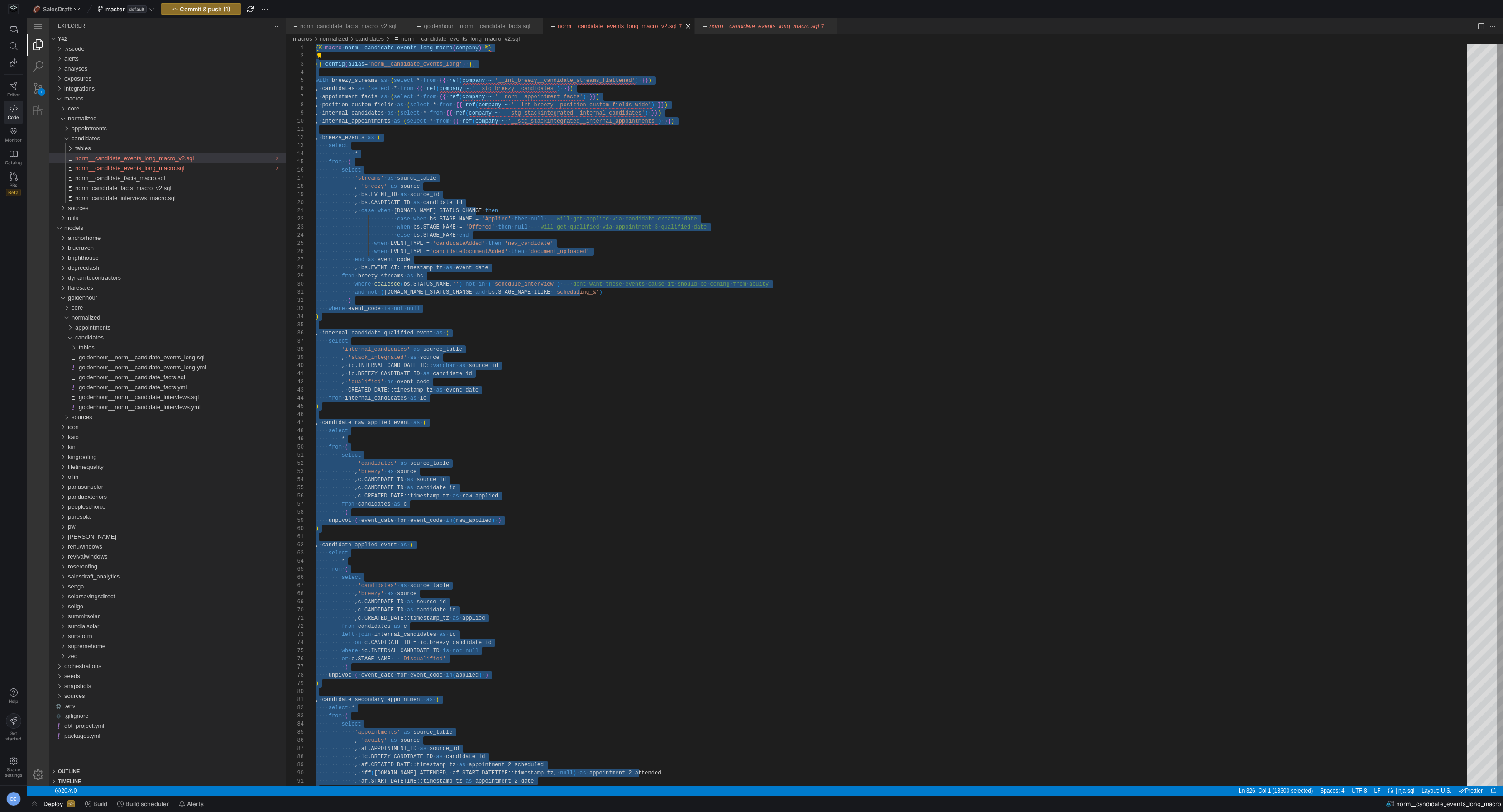
paste textarea "row_number() over (partition by candidate_id, event_code order by event_date::d…"
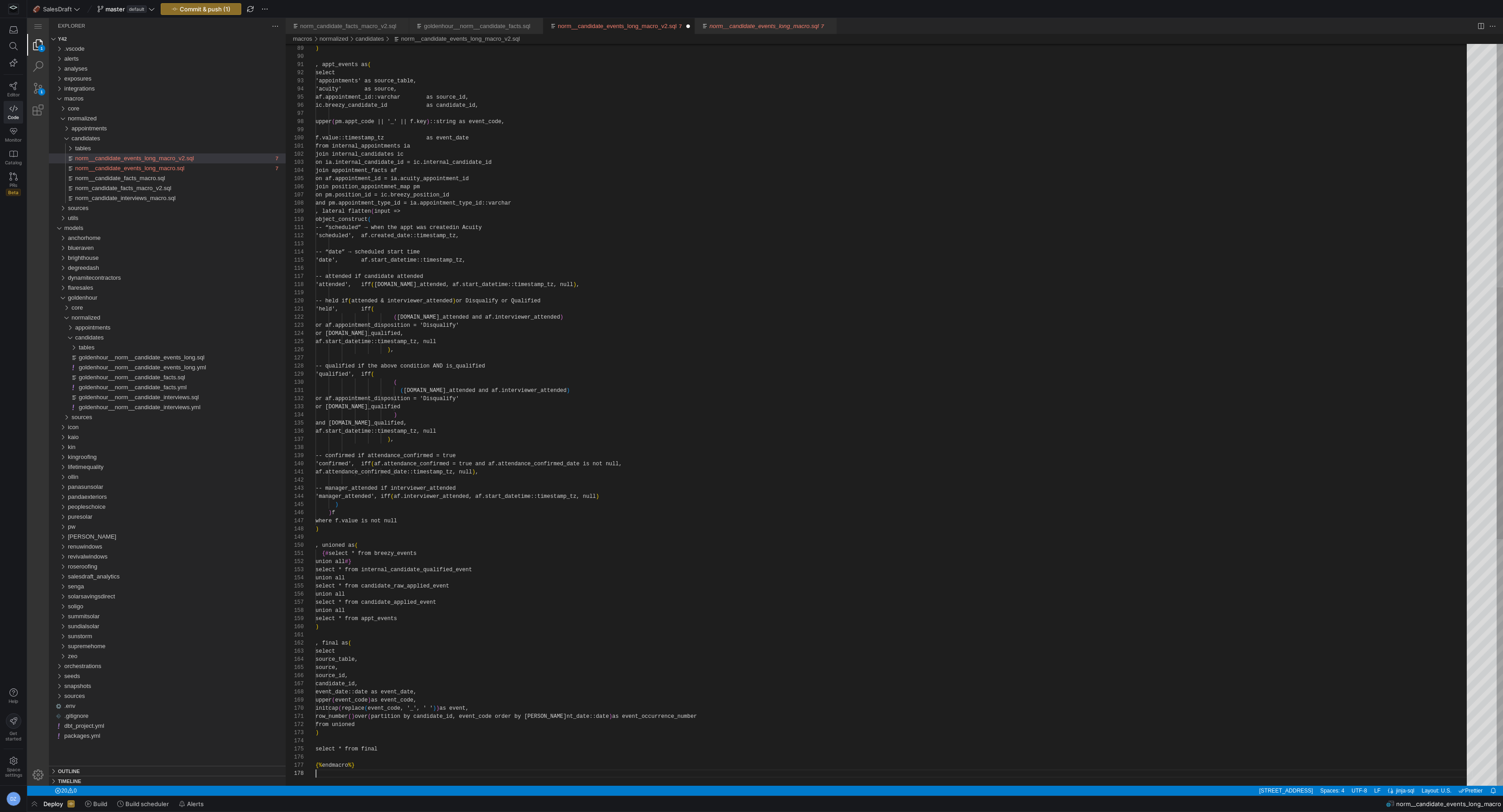
scroll to position [57, 0]
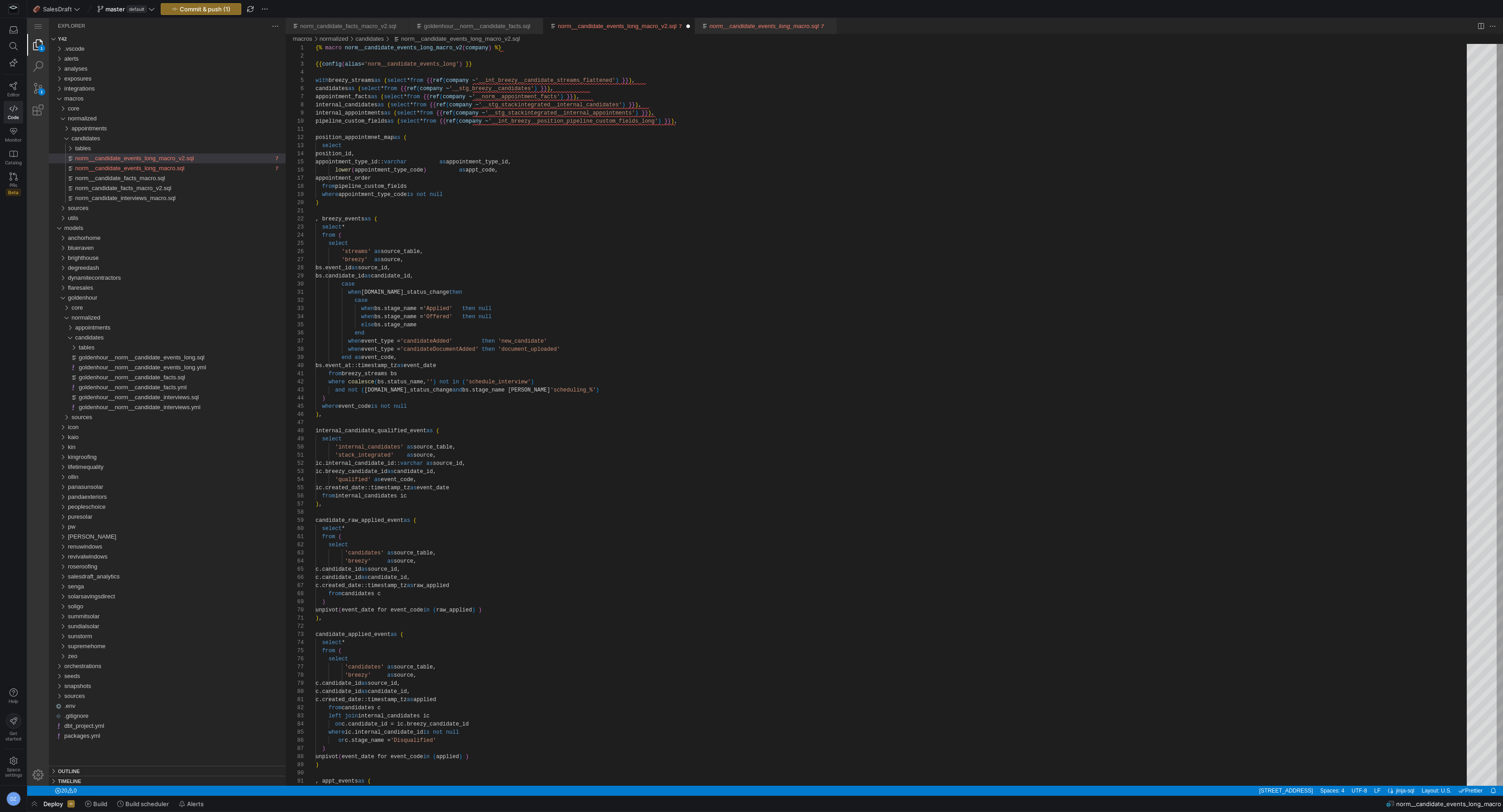
type textarea "position_appointmnet_map as ( select position_id, appointment_type_id::varchar …"
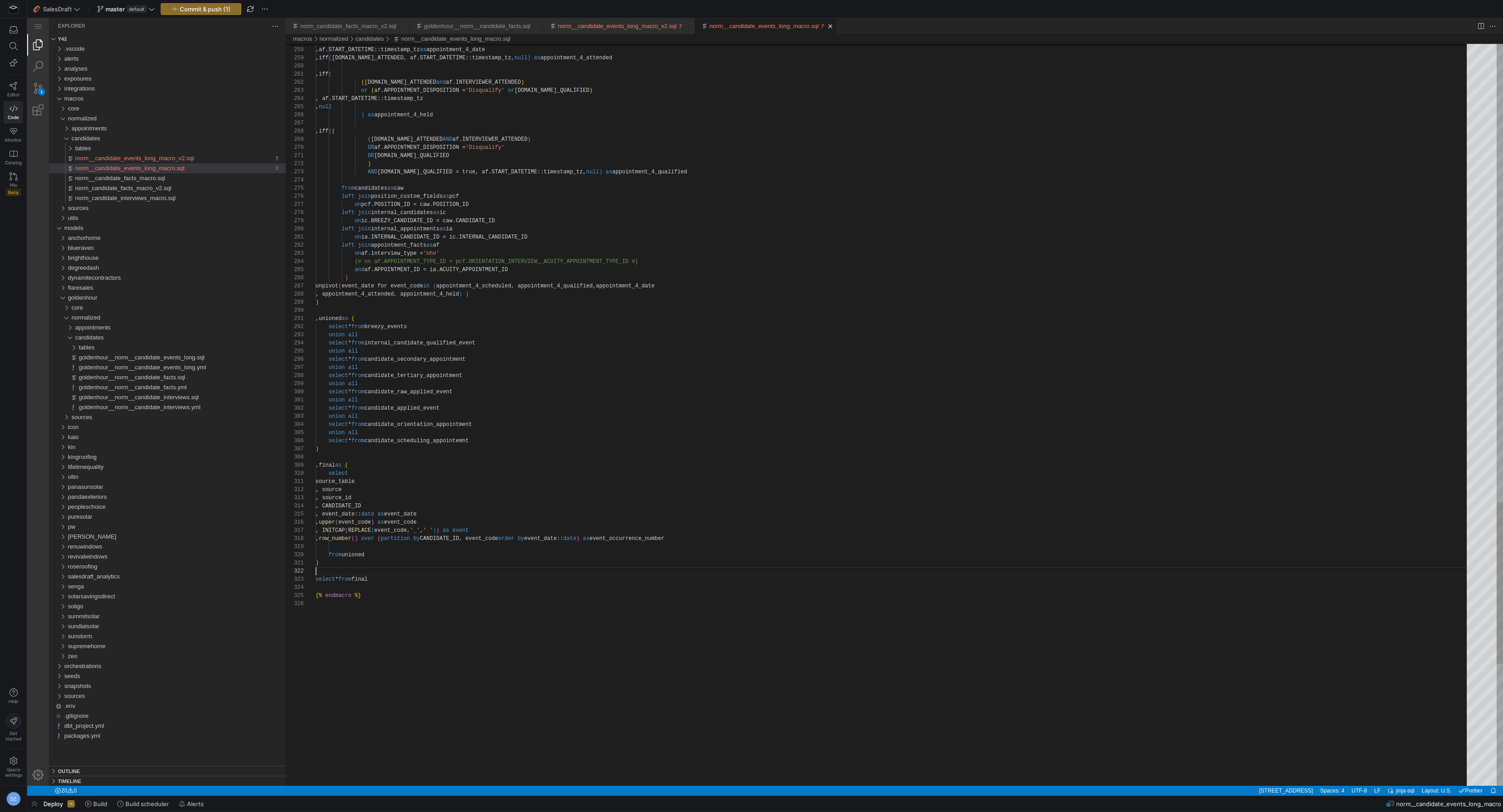
scroll to position [41, 0]
type textarea ",iff( (af.IS_ATTENDED and af.INTERVIEWER_ATTENDED) or (af.APPOINTMENT_DISPOSITI…"
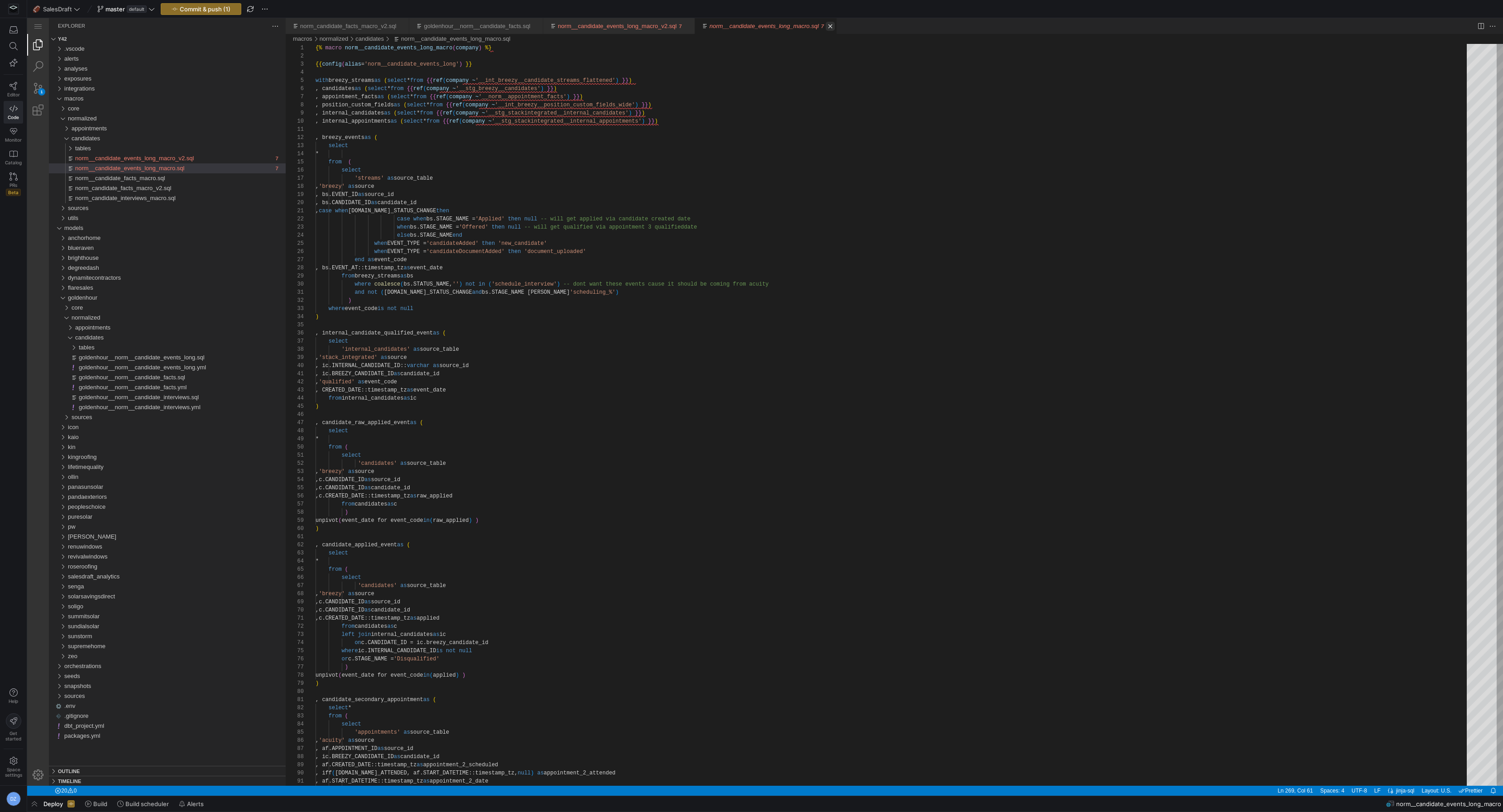
click at [835, 26] on link "Close (⌘W)" at bounding box center [830, 26] width 9 height 9
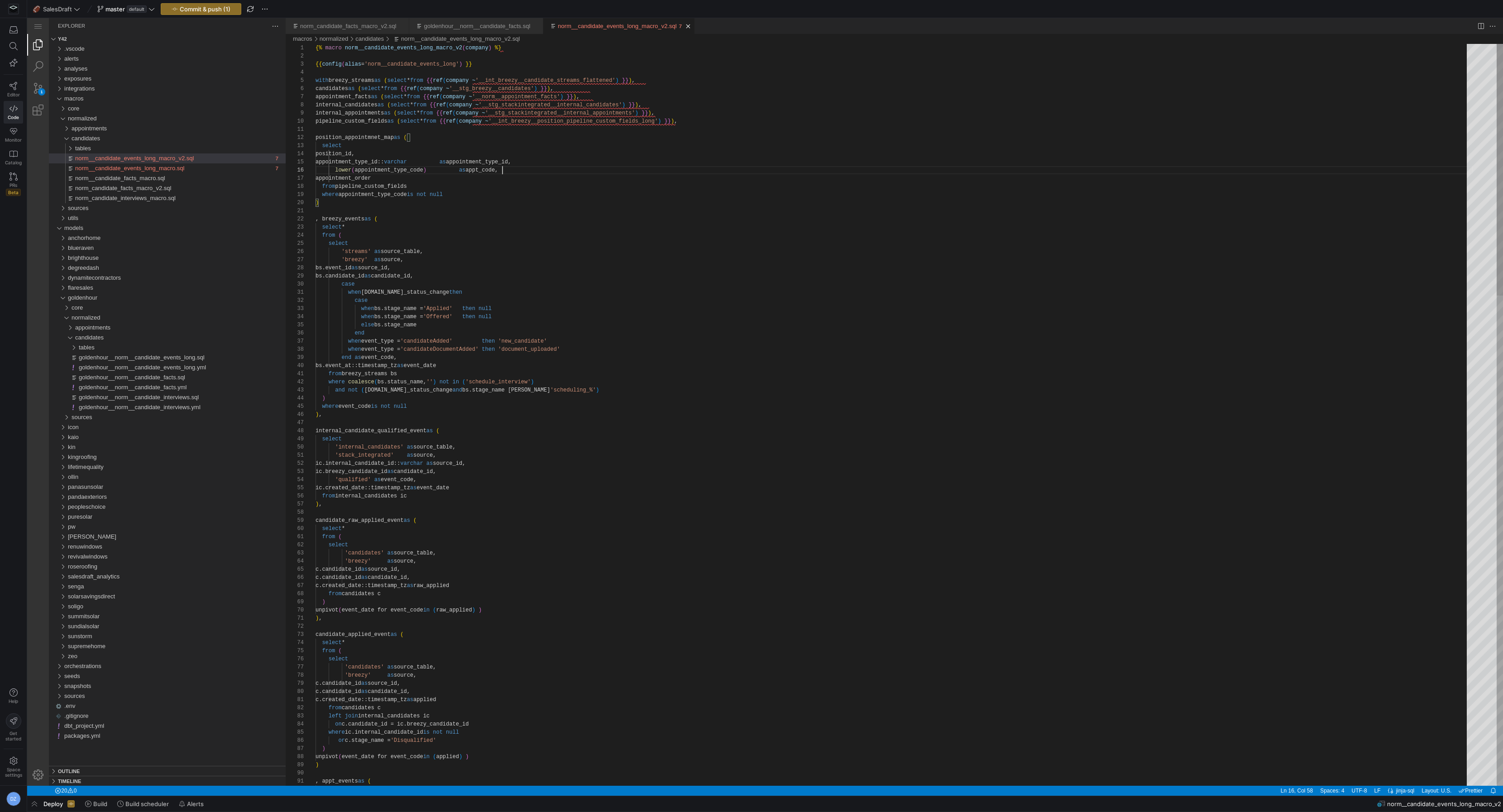
type textarea "position_appointmnet_map as ( select position_id, appointment_type_id::varchar …"
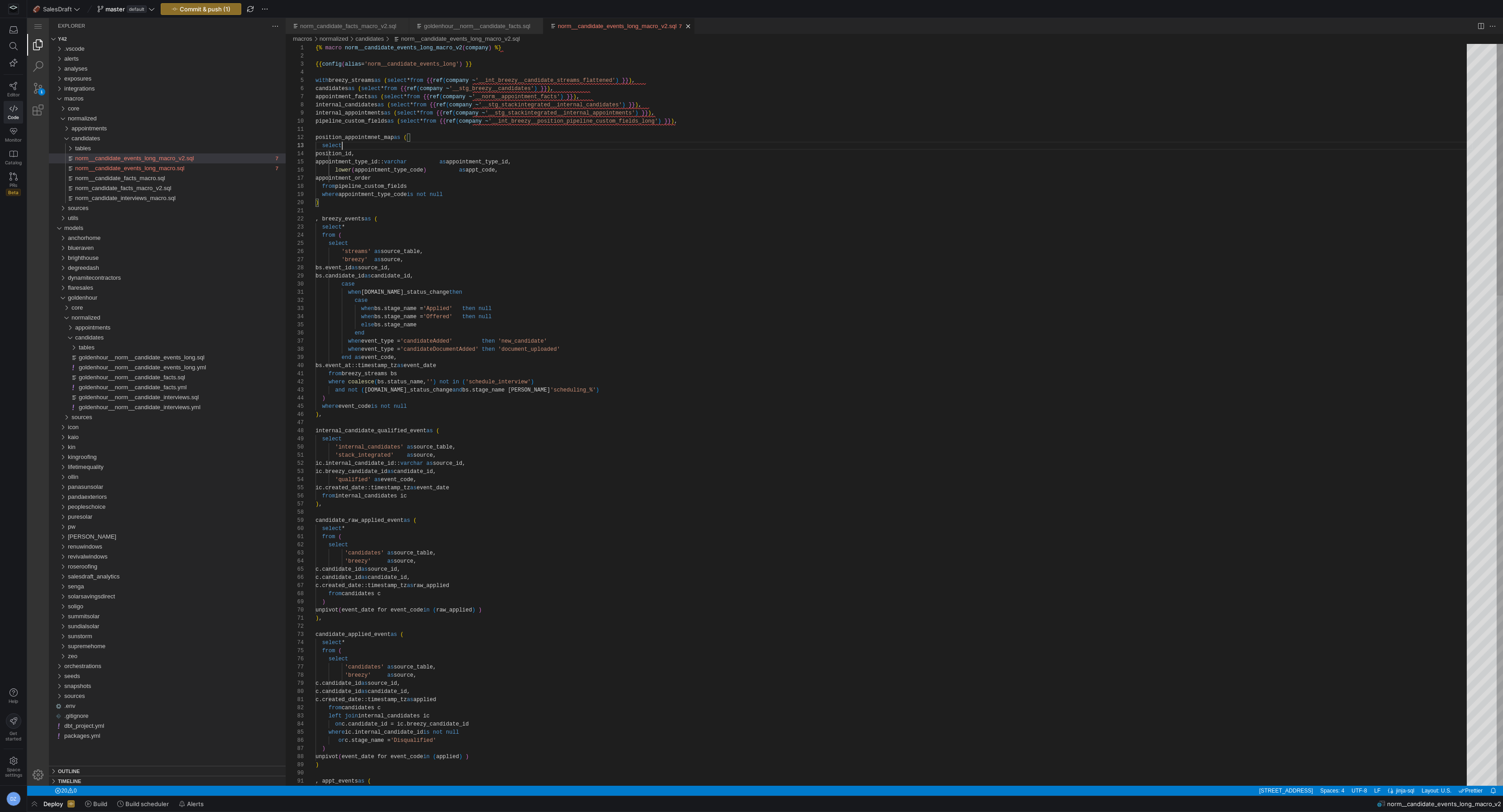
click at [189, 13] on span "button" at bounding box center [201, 9] width 80 height 11
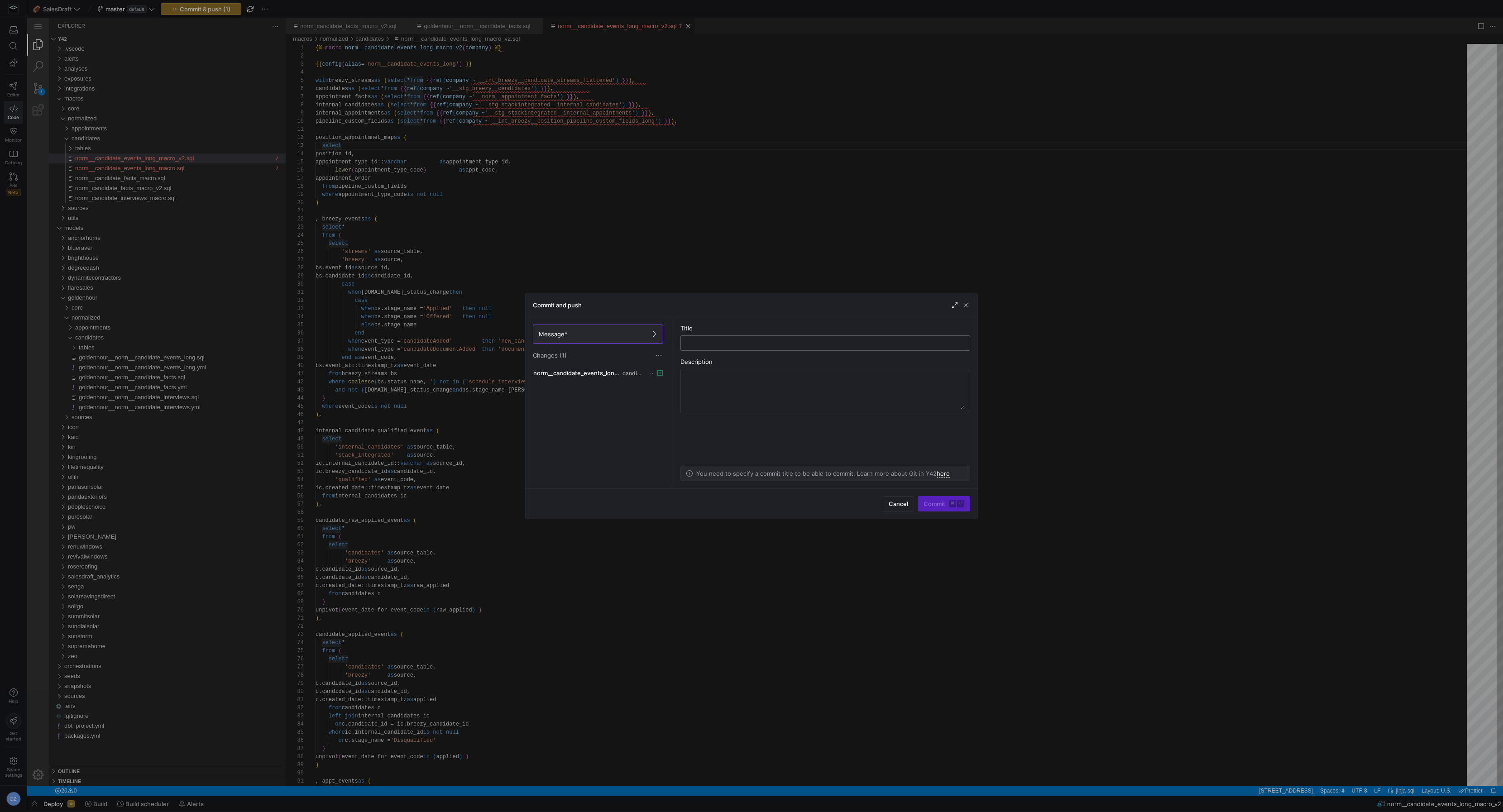
click at [695, 342] on input "text" at bounding box center [825, 343] width 274 height 8
click at [832, 344] on input "added v2 candidate events long macro" at bounding box center [825, 343] width 274 height 8
type input "added v2 candidate events long macro"
click at [0, 0] on span "Commit ⌘ ⏎" at bounding box center [0, 0] width 0 height 0
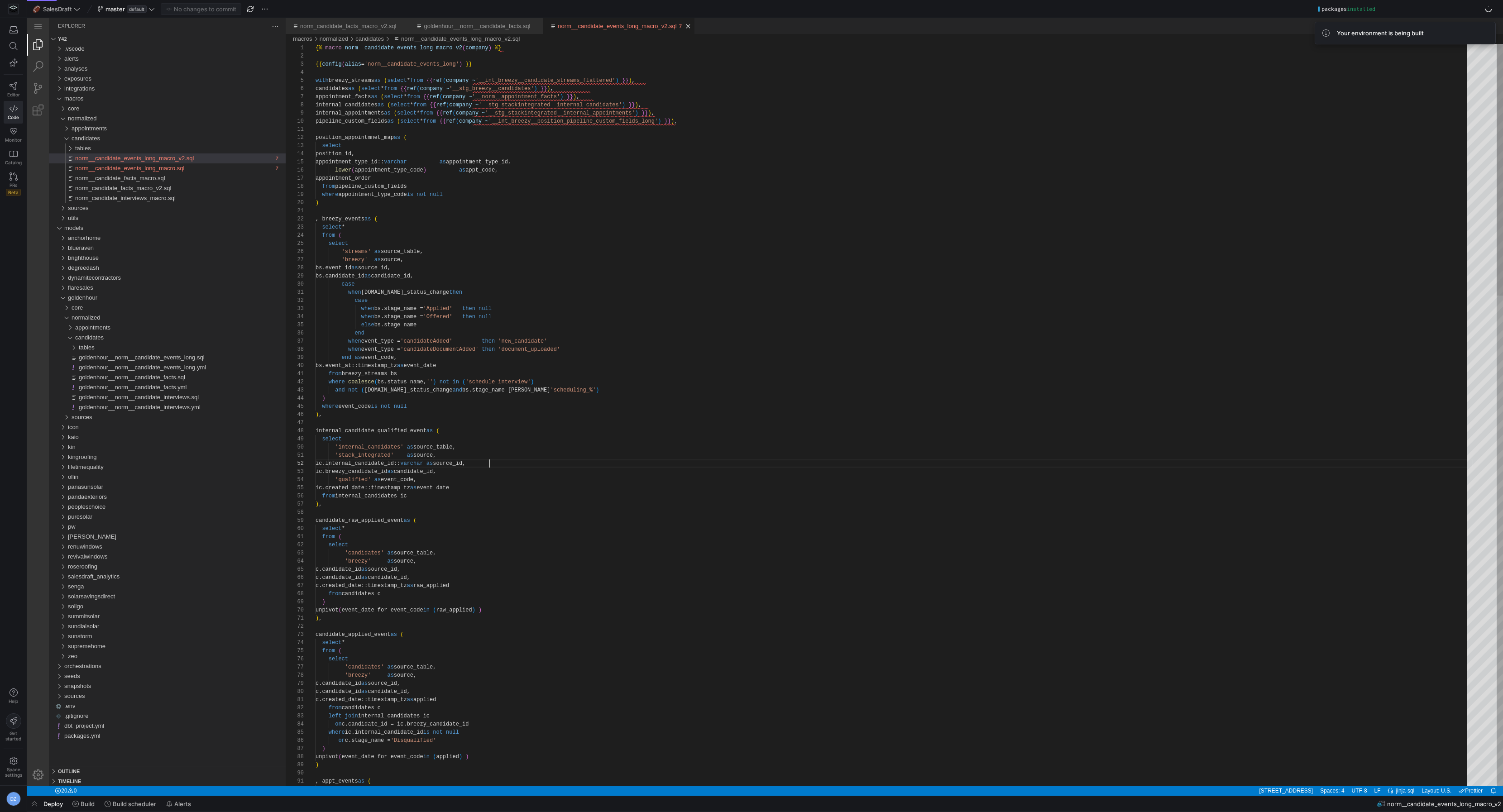
scroll to position [8, 173]
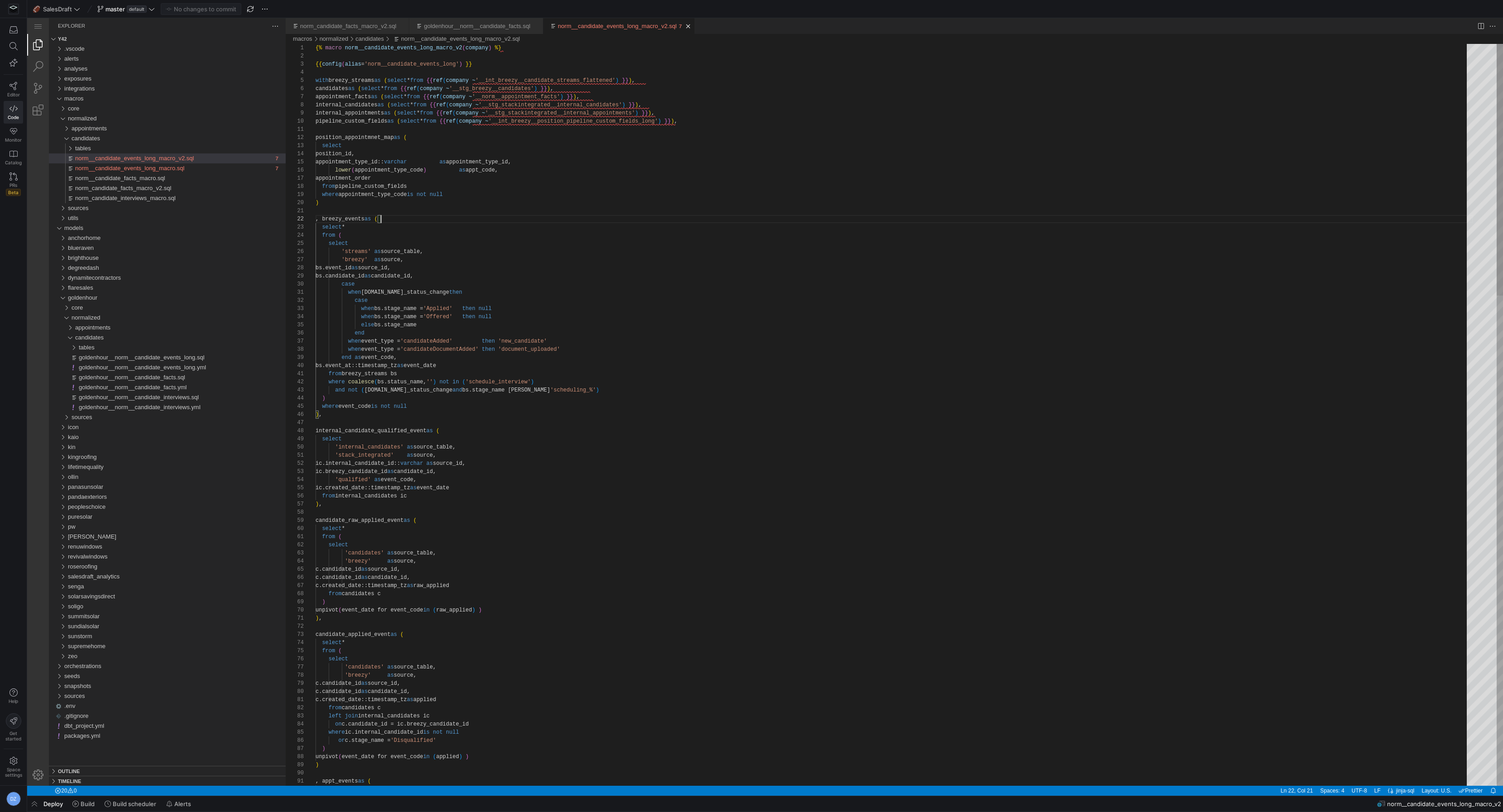
scroll to position [17, 160]
type textarea "{% macro norm__candidate_events_long_macro_v2(company) %} {{ config(alias='norm…"
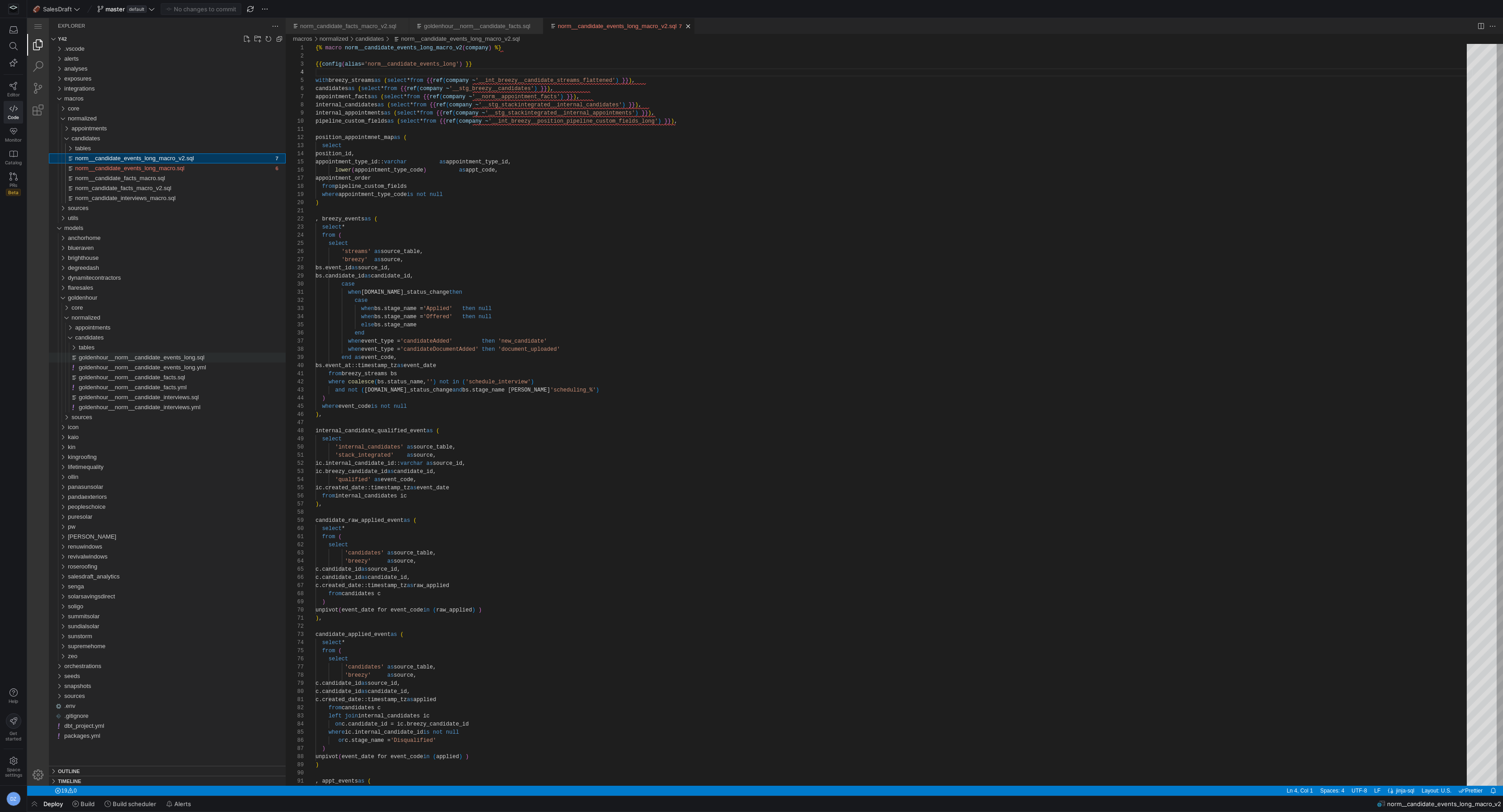
click at [157, 358] on span "goldenhour__norm__candidate_events_long.sql" at bounding box center [142, 357] width 126 height 7
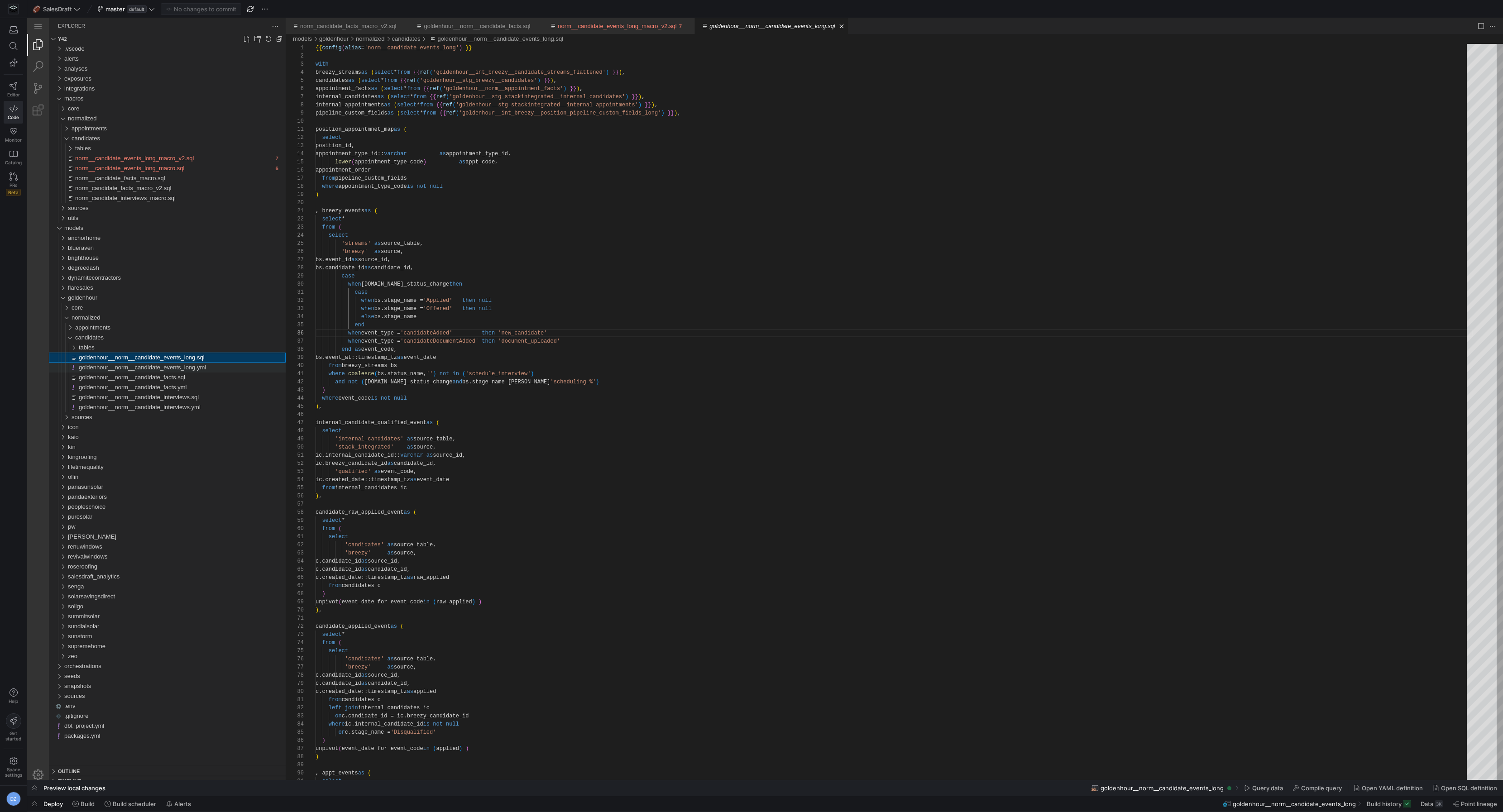
scroll to position [81, 239]
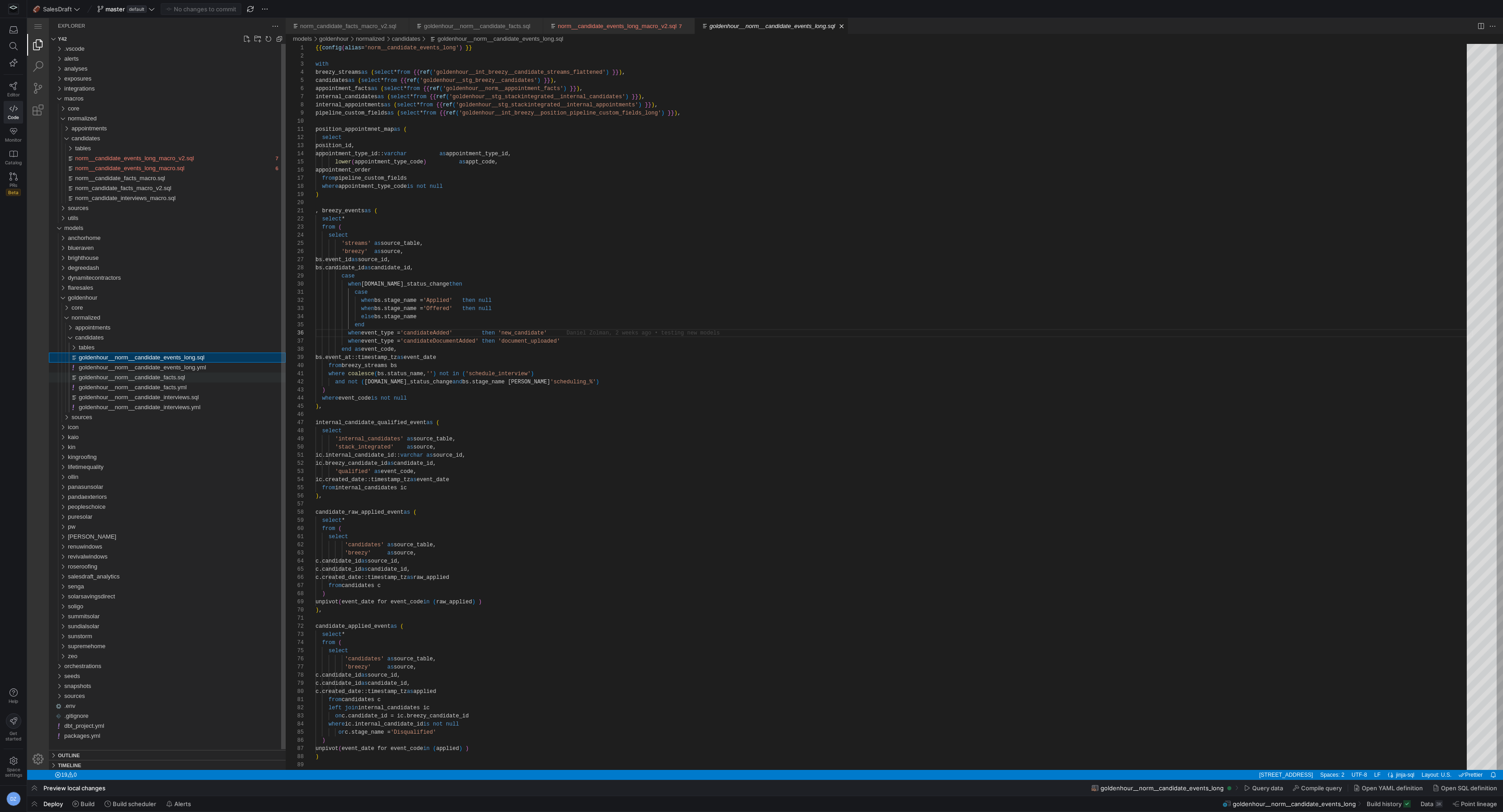
click at [150, 376] on span "goldenhour__norm__candidate_facts.sql" at bounding box center [132, 377] width 106 height 7
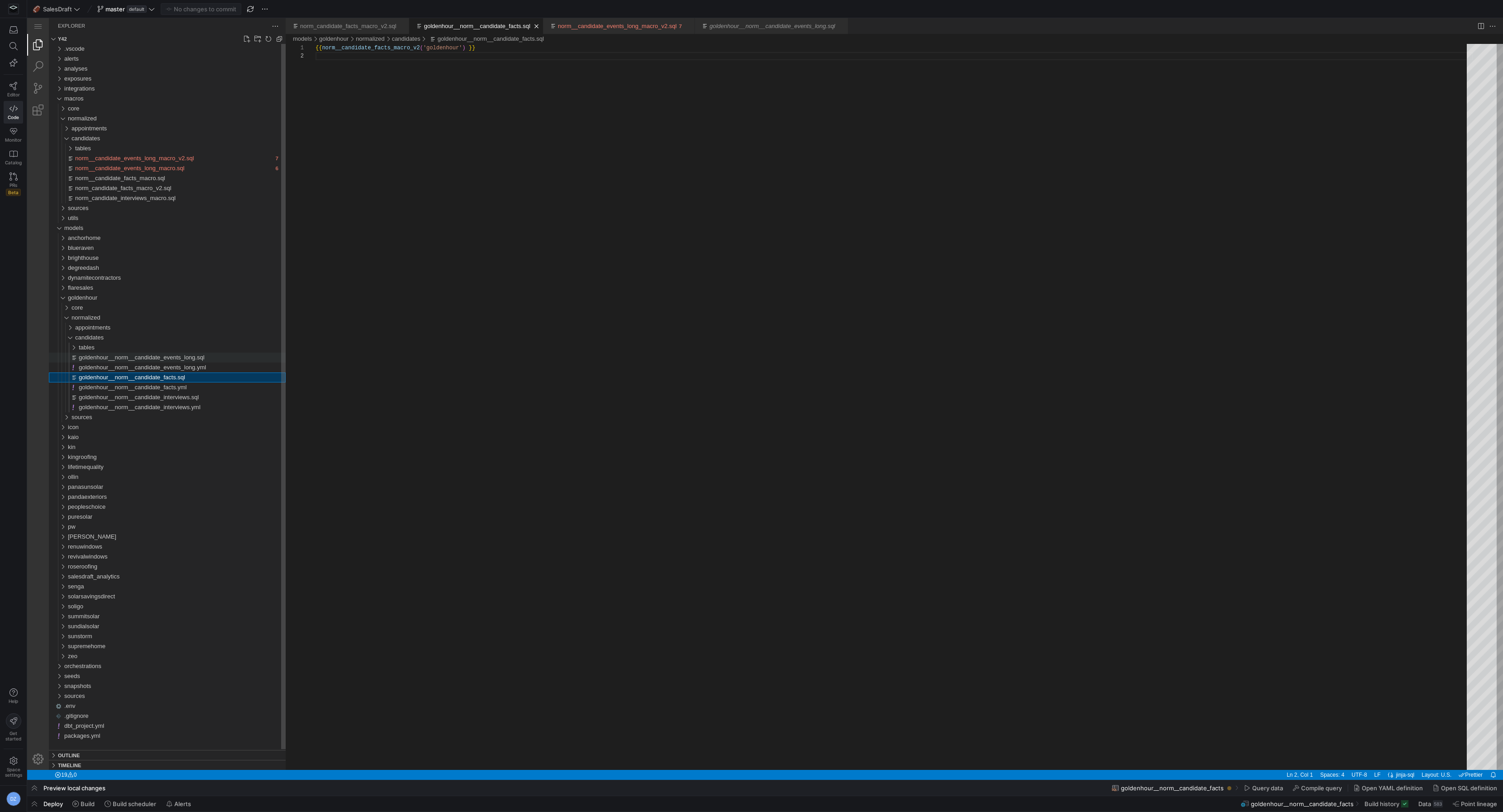
scroll to position [8, 0]
click at [157, 358] on span "goldenhour__norm__candidate_events_long.sql" at bounding box center [142, 357] width 126 height 7
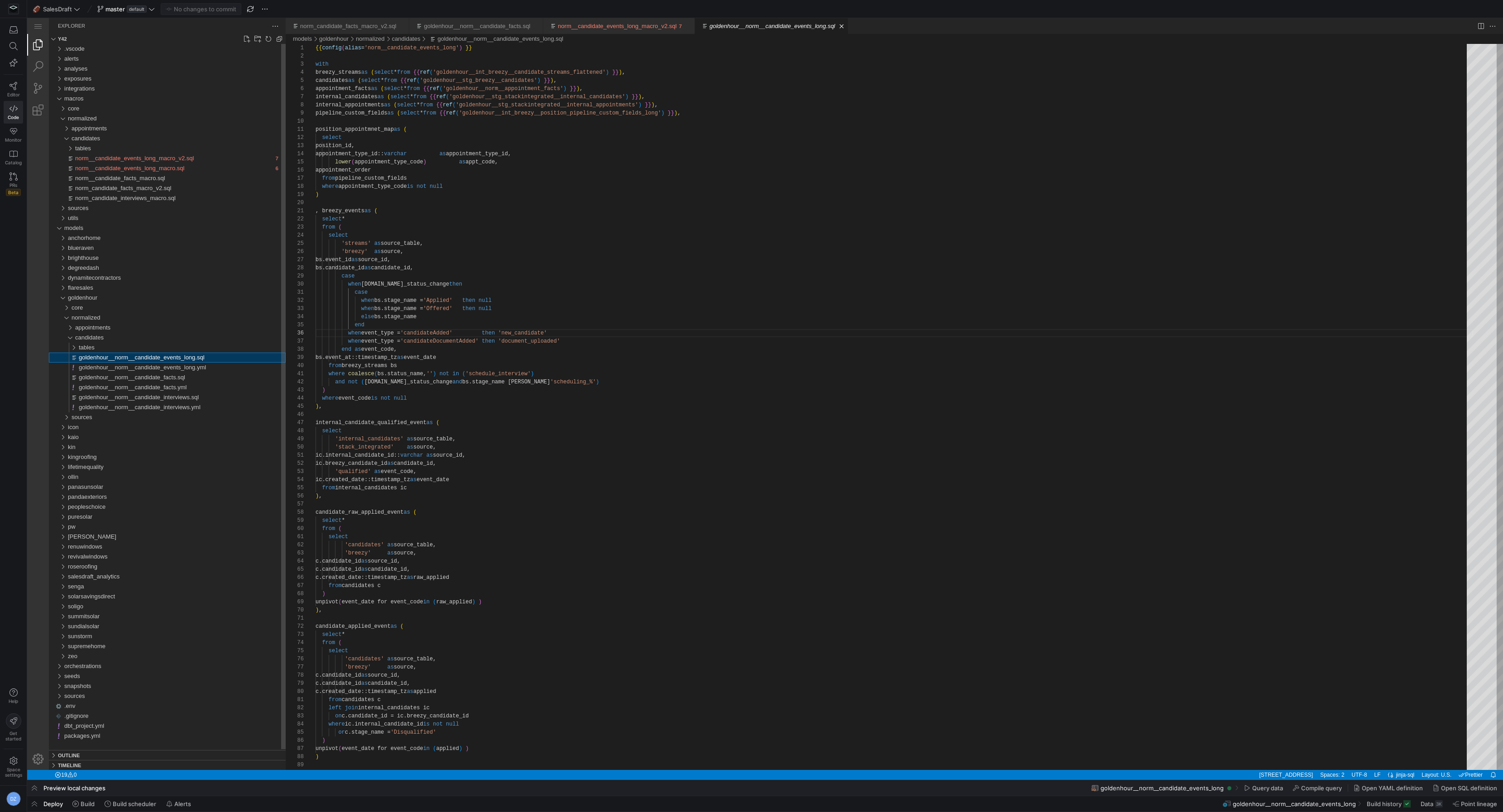
scroll to position [81, 239]
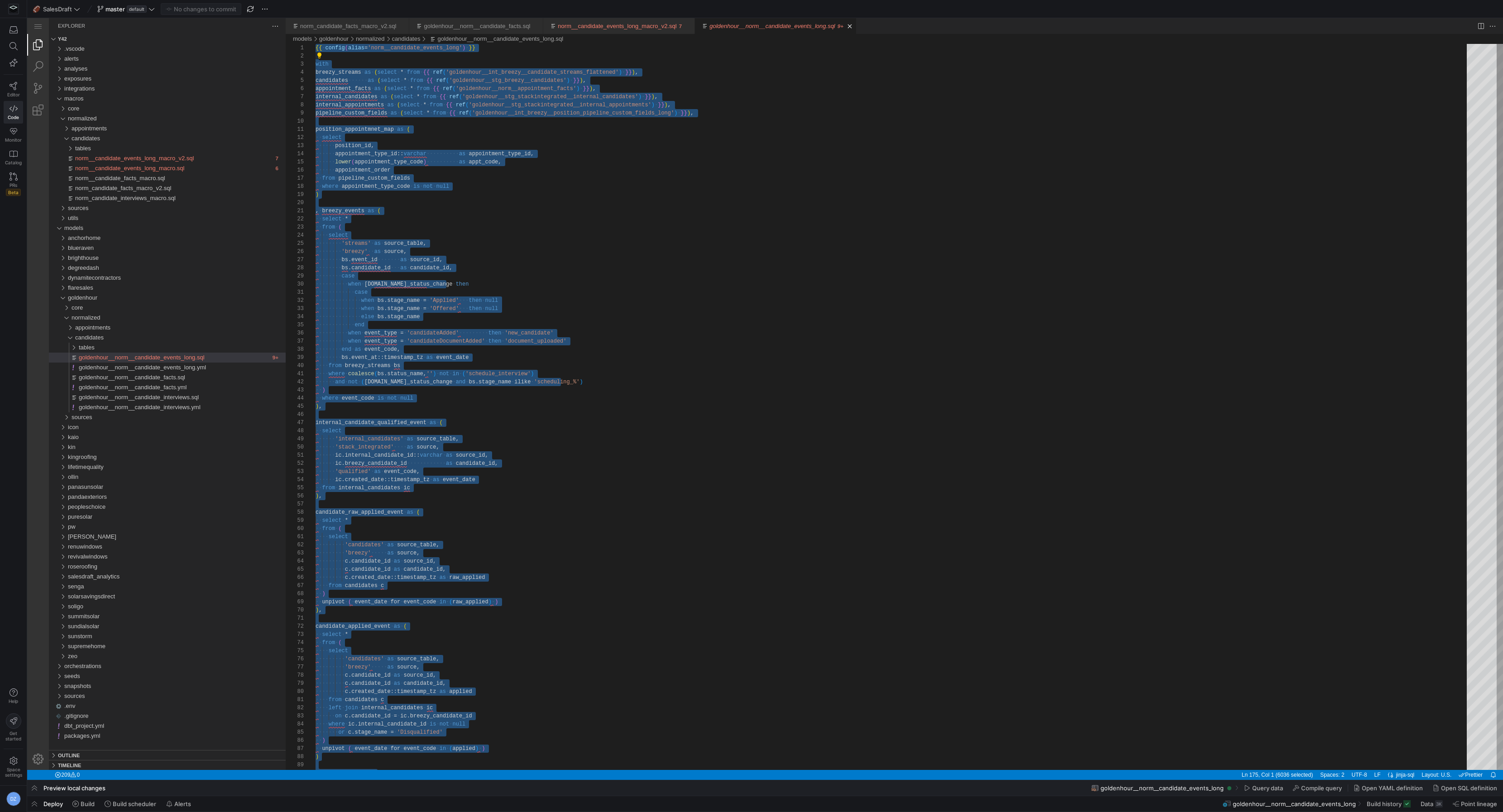
paste textarea "norm__candidate_events_long_macro_v2('goldenhour') }}"
type textarea "{{ norm__candidate_events_long_macro_v2('goldenhour') }}"
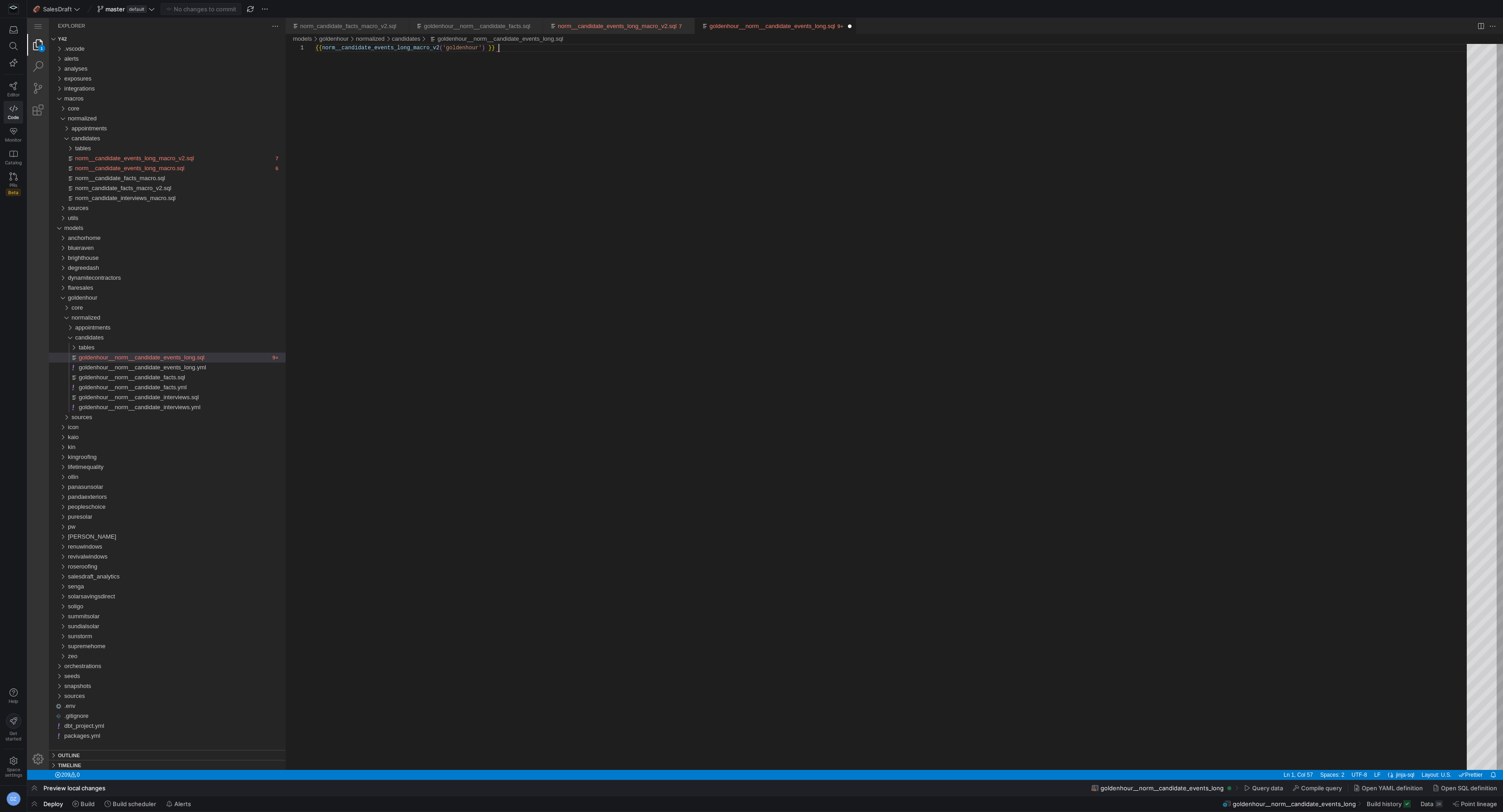
scroll to position [0, 182]
click at [589, 298] on div "{{ norm__candidate_events_long_macro_v2 ( 'goldenhour' ) }}" at bounding box center [894, 407] width 1157 height 726
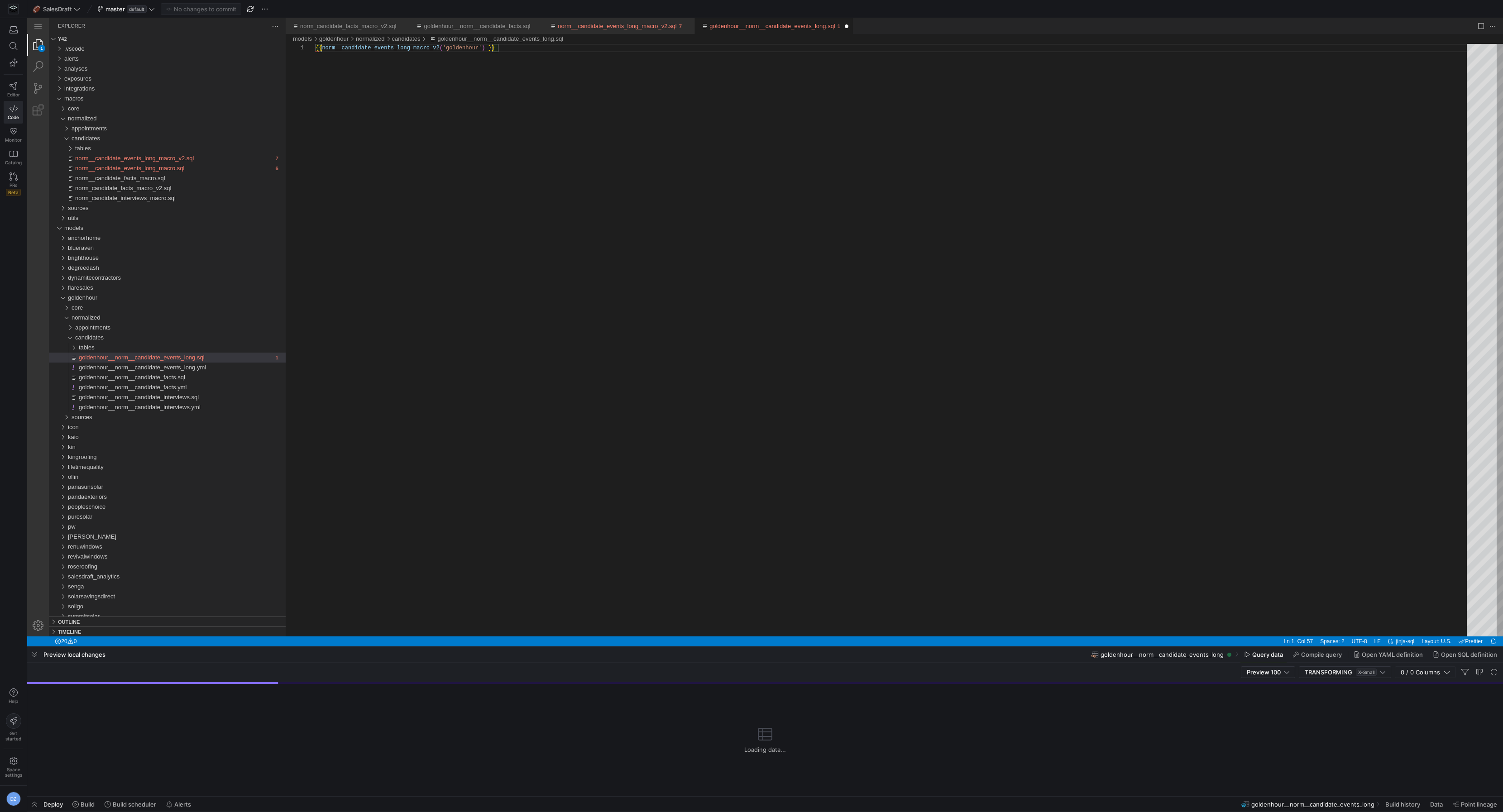
click at [601, 303] on div "{{ norm__candidate_events_long_macro_v2 ( 'goldenhour' ) }}" at bounding box center [894, 340] width 1157 height 592
